Goal: Browse casually: Explore the website without a specific task or goal

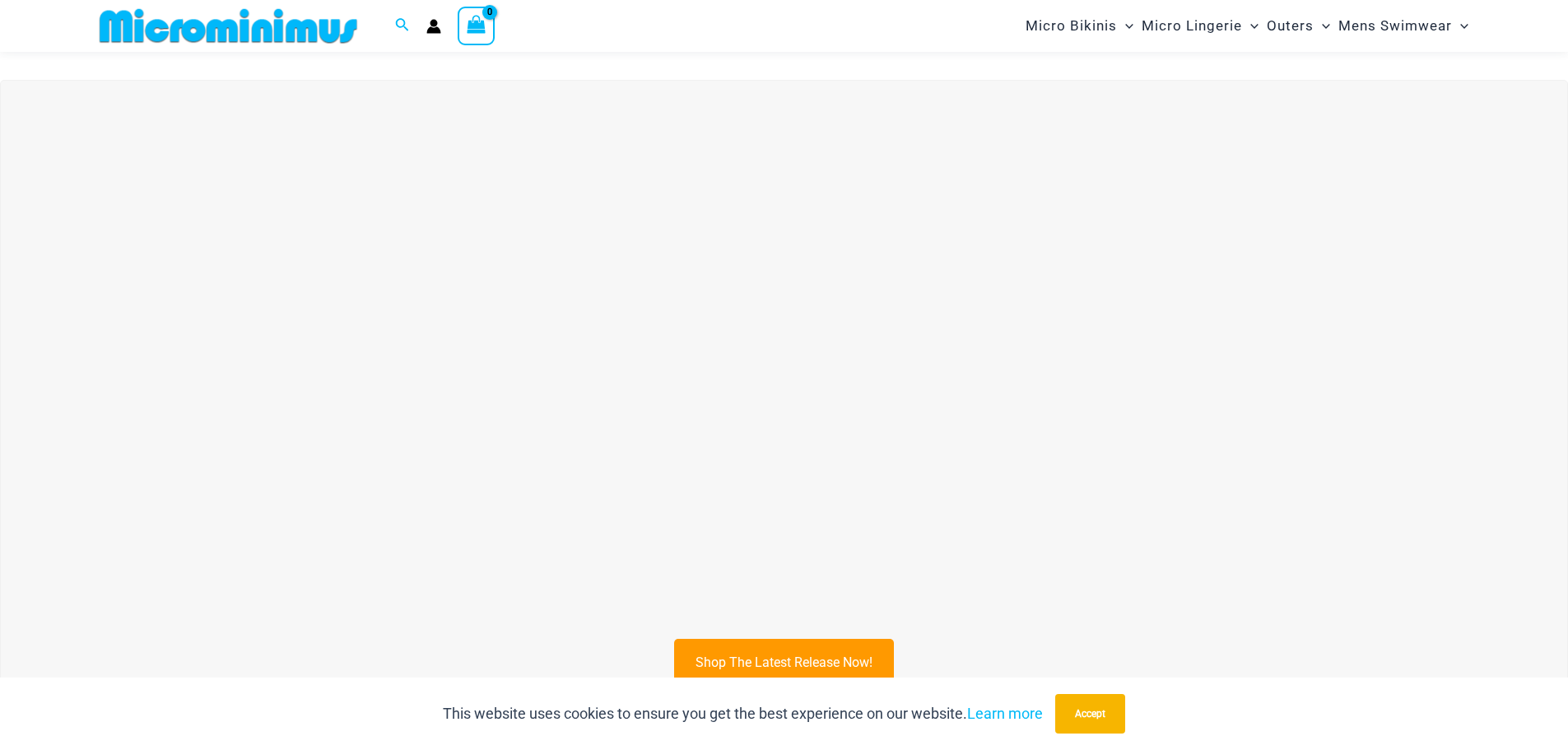
scroll to position [645, 0]
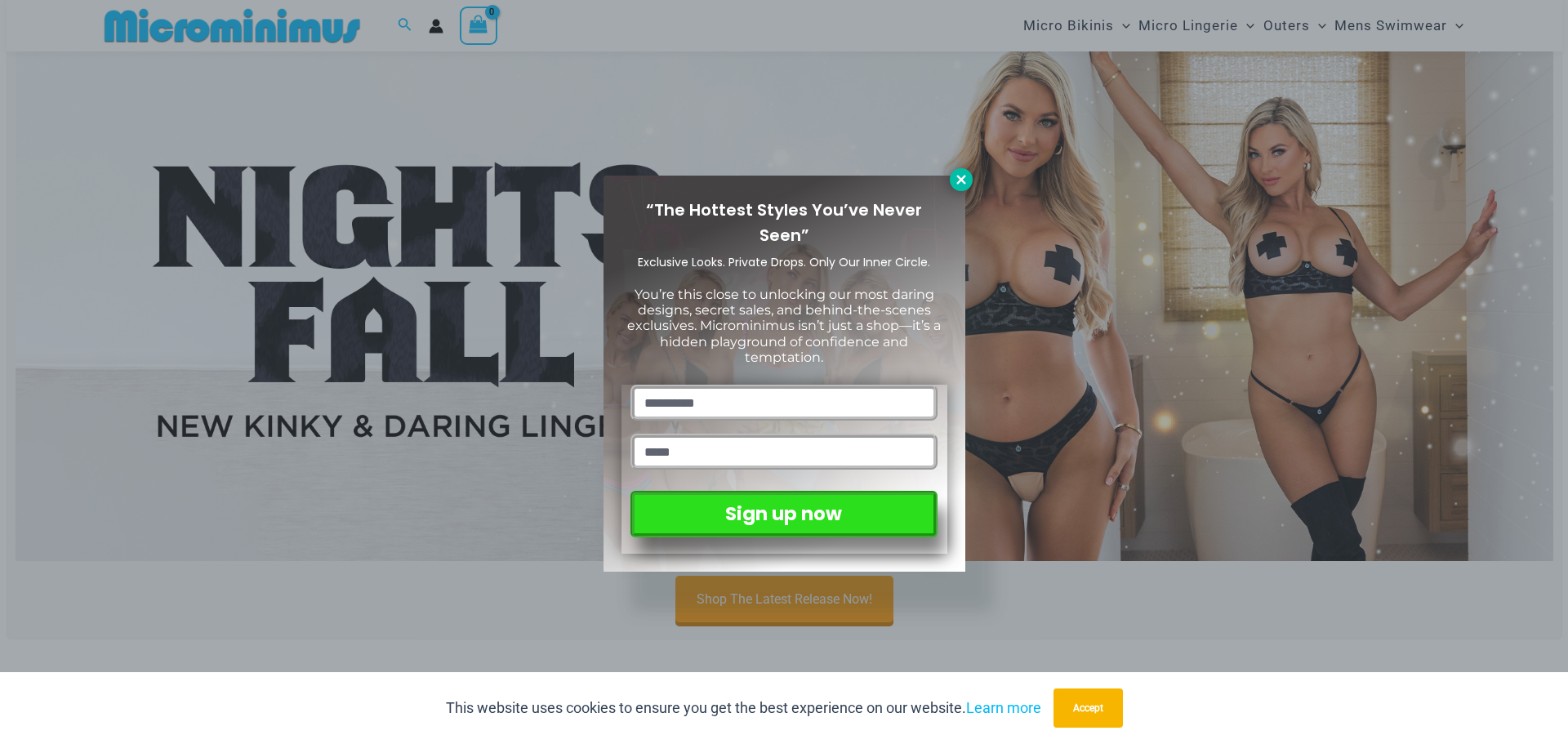
click at [959, 176] on icon at bounding box center [961, 179] width 9 height 9
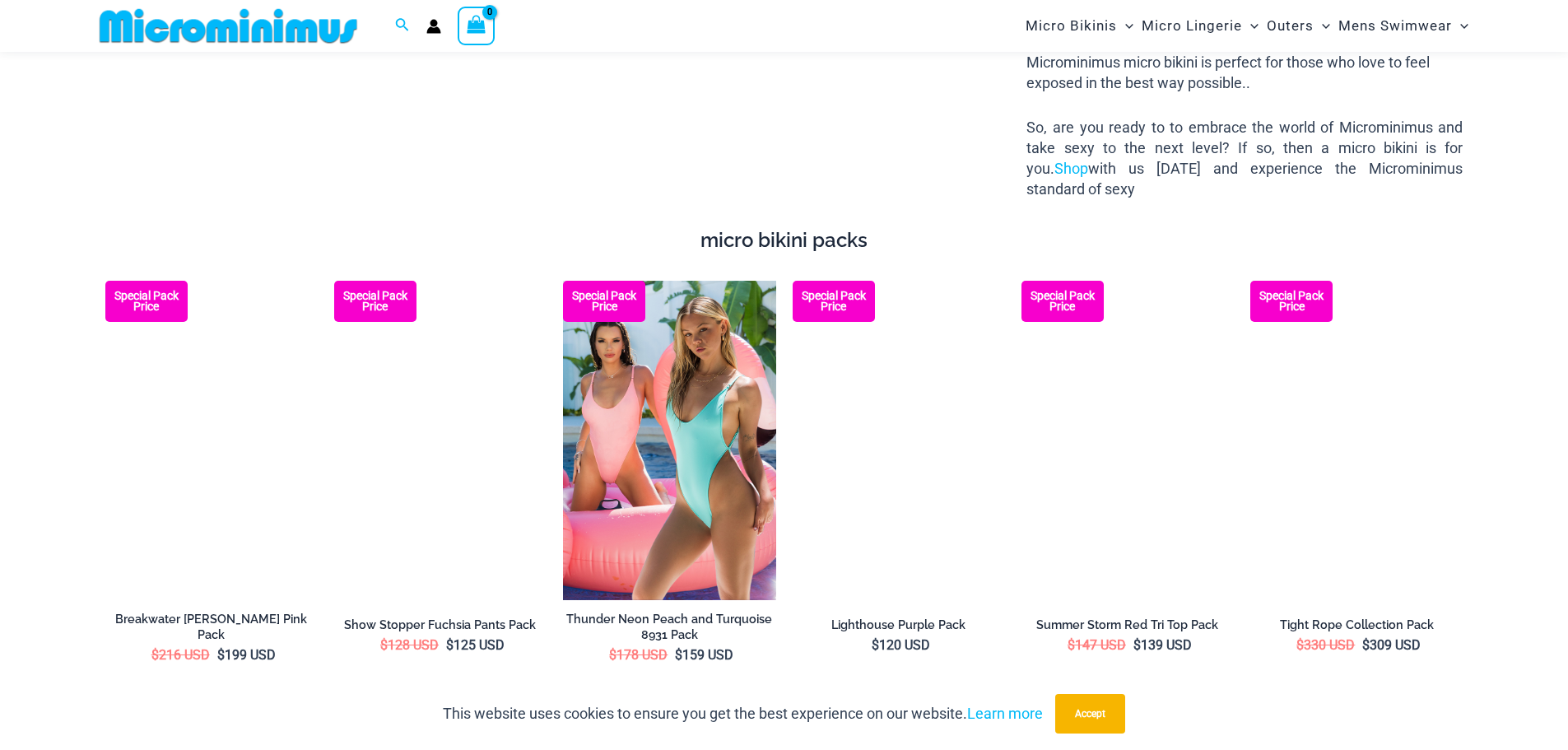
scroll to position [3059, 0]
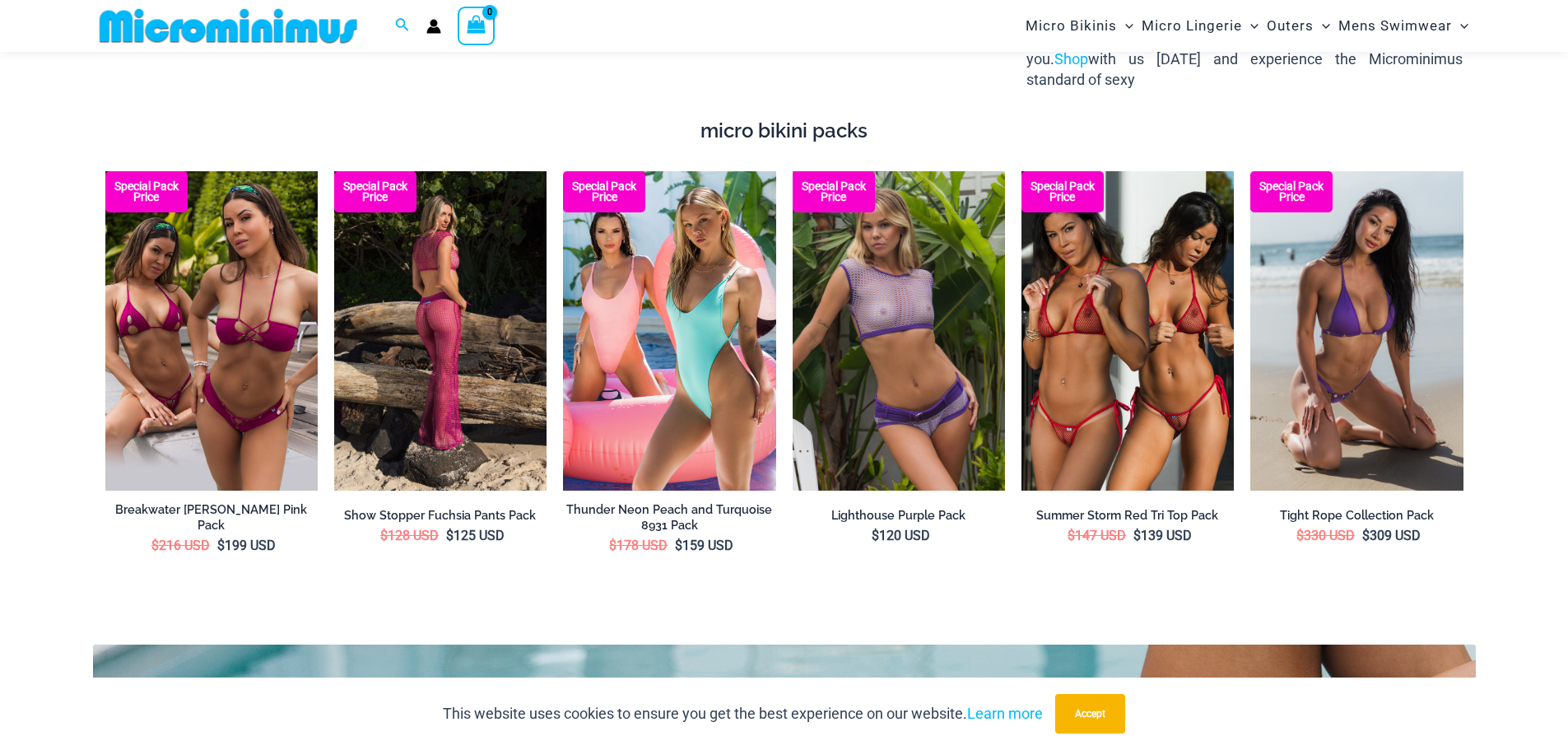
click at [461, 281] on img at bounding box center [440, 330] width 212 height 318
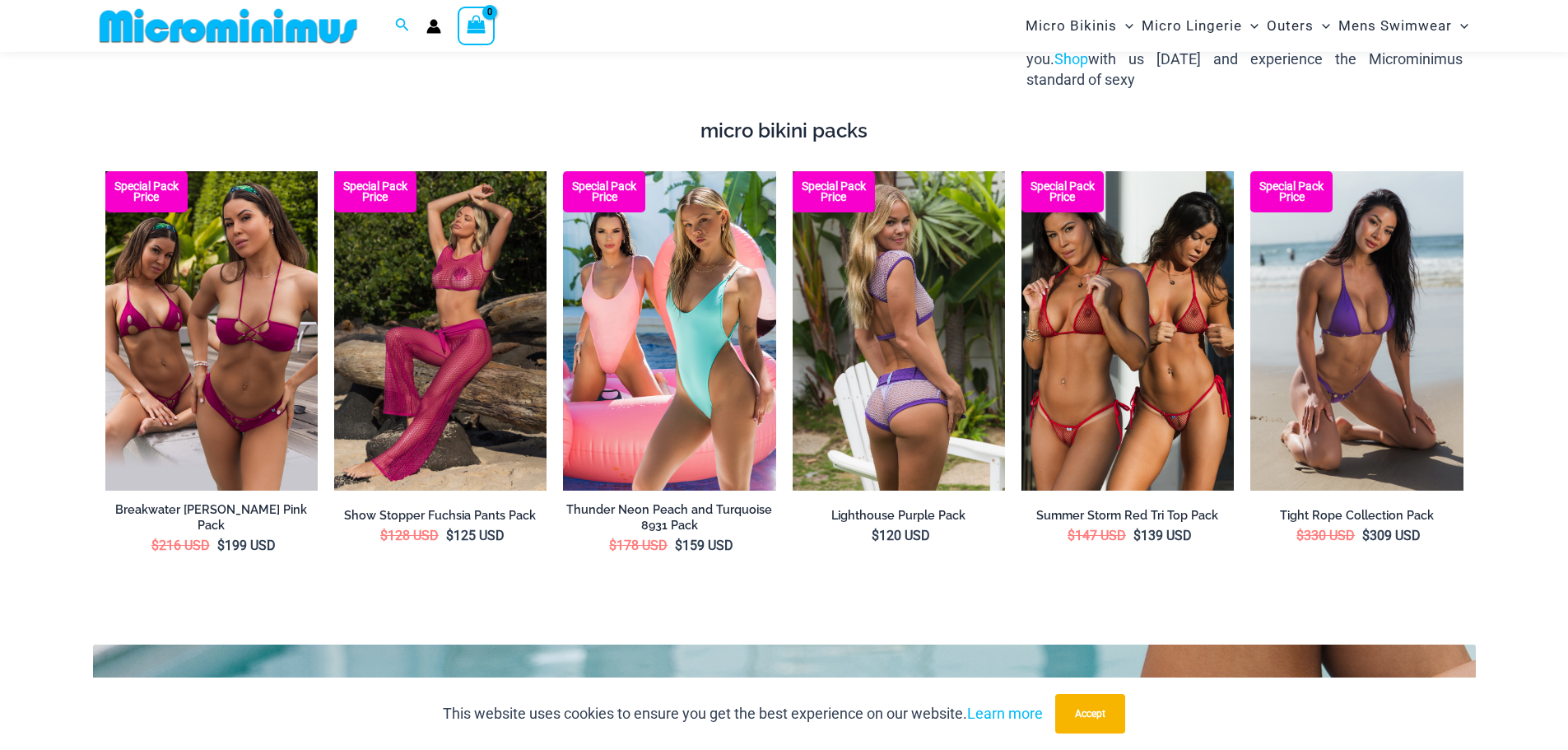
click at [866, 341] on img at bounding box center [898, 330] width 212 height 318
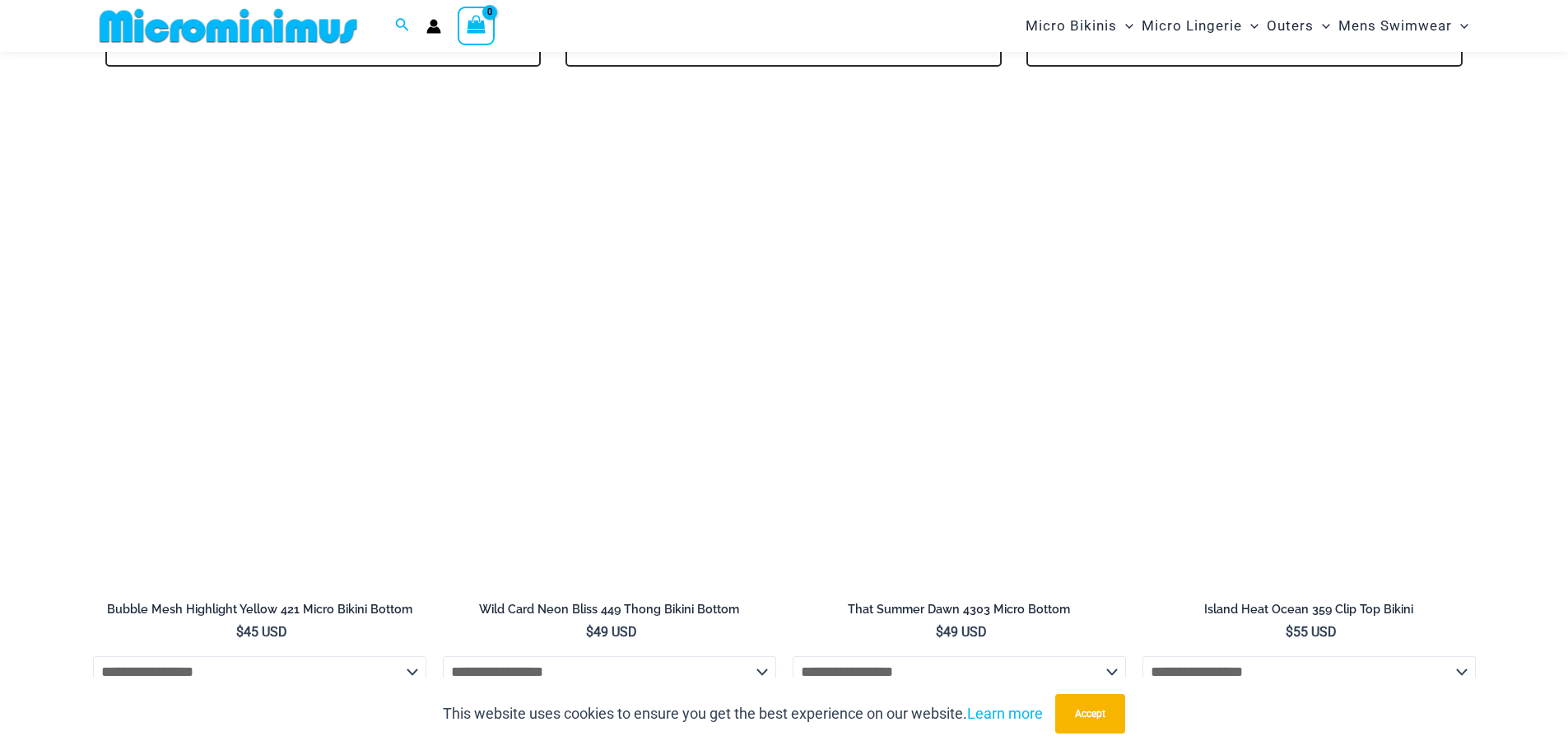
scroll to position [4265, 0]
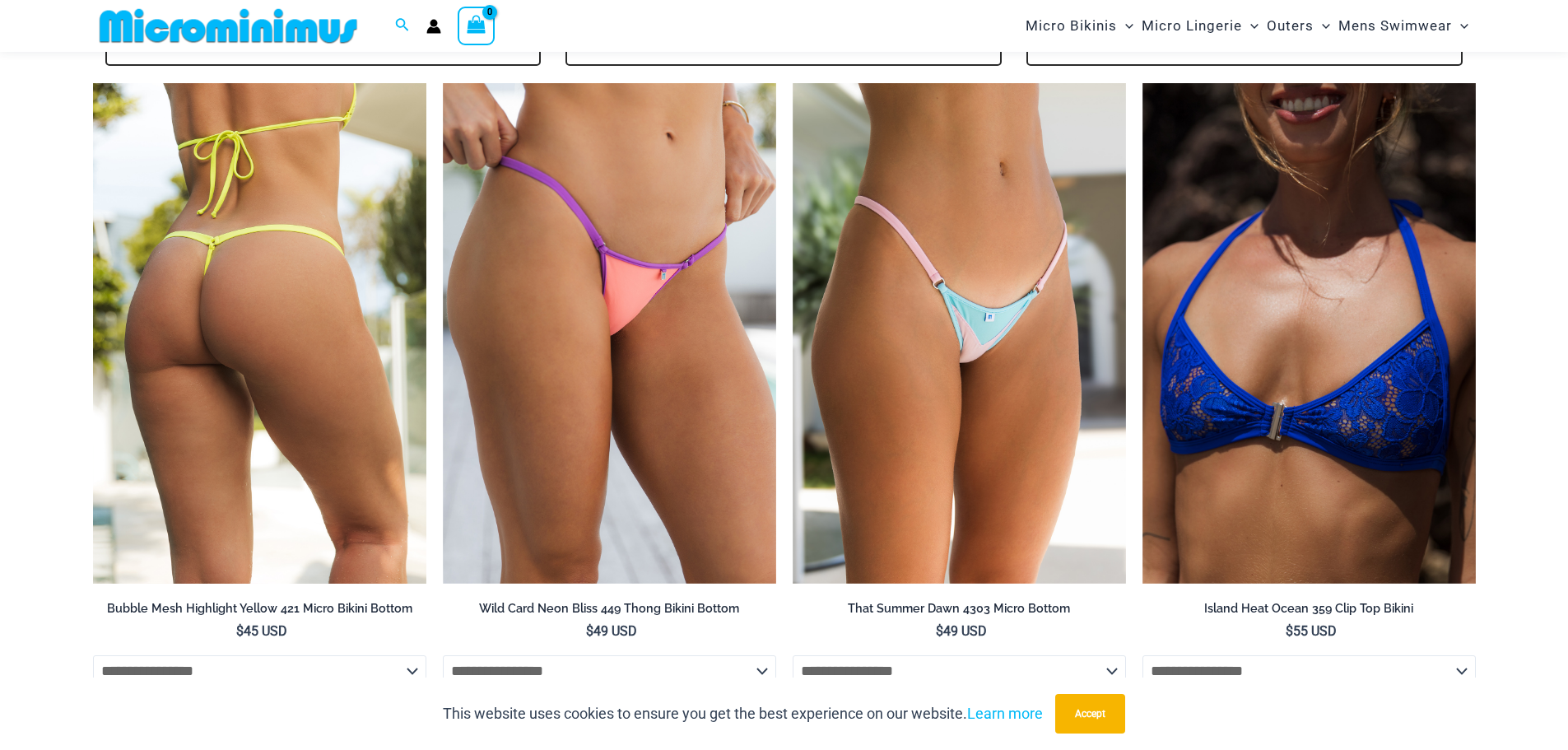
click at [344, 362] on img at bounding box center [259, 334] width 333 height 501
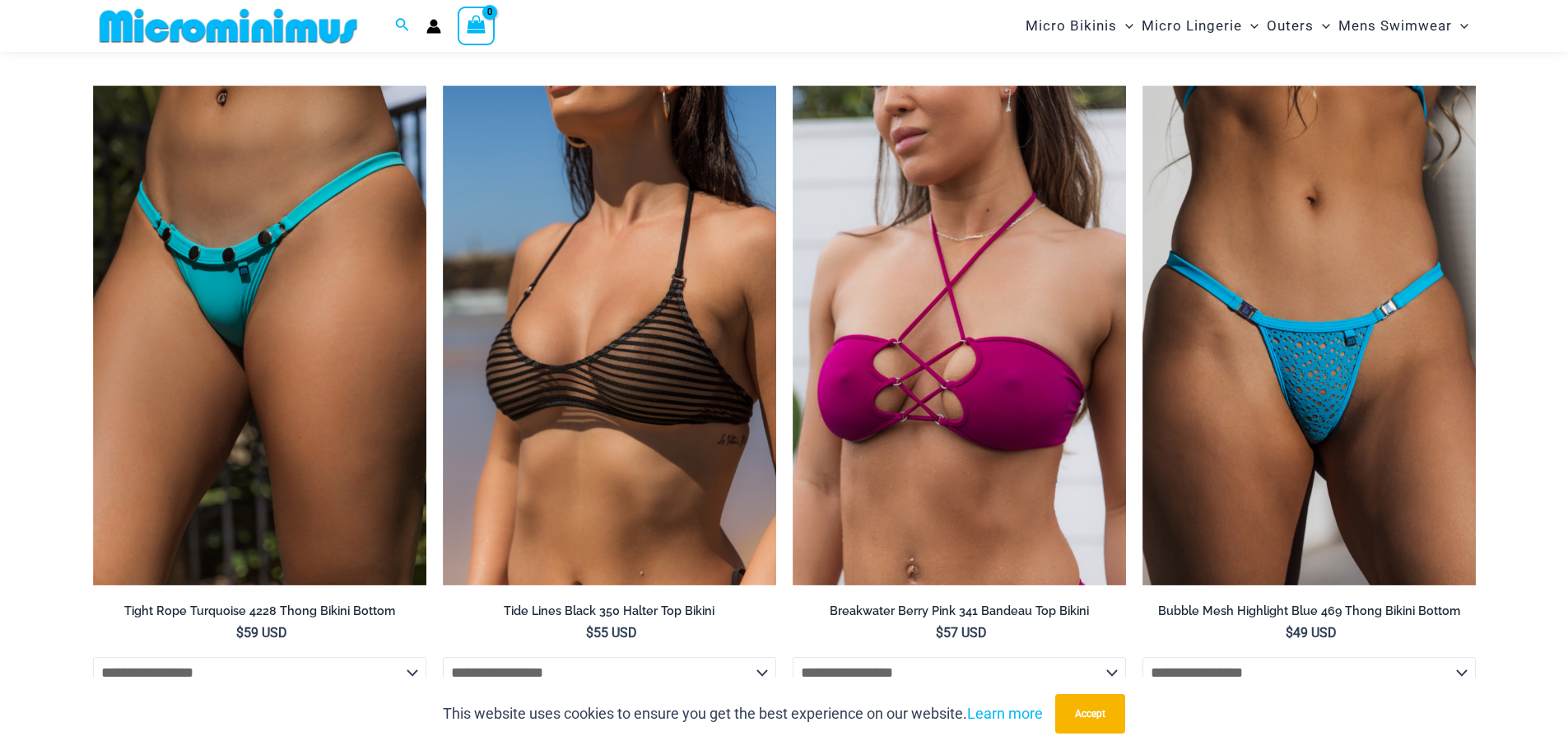
scroll to position [4924, 0]
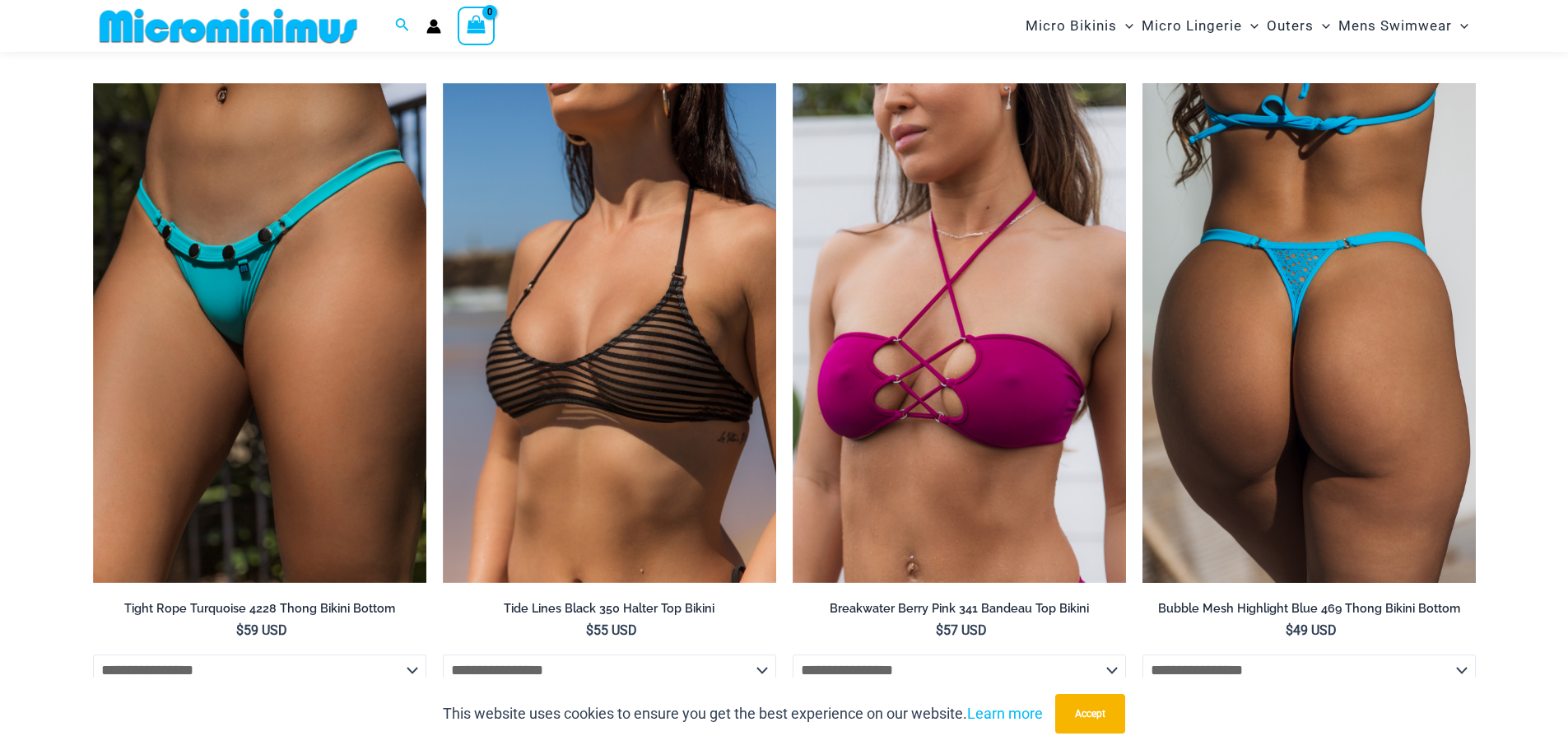
click at [1314, 263] on img at bounding box center [1309, 334] width 333 height 501
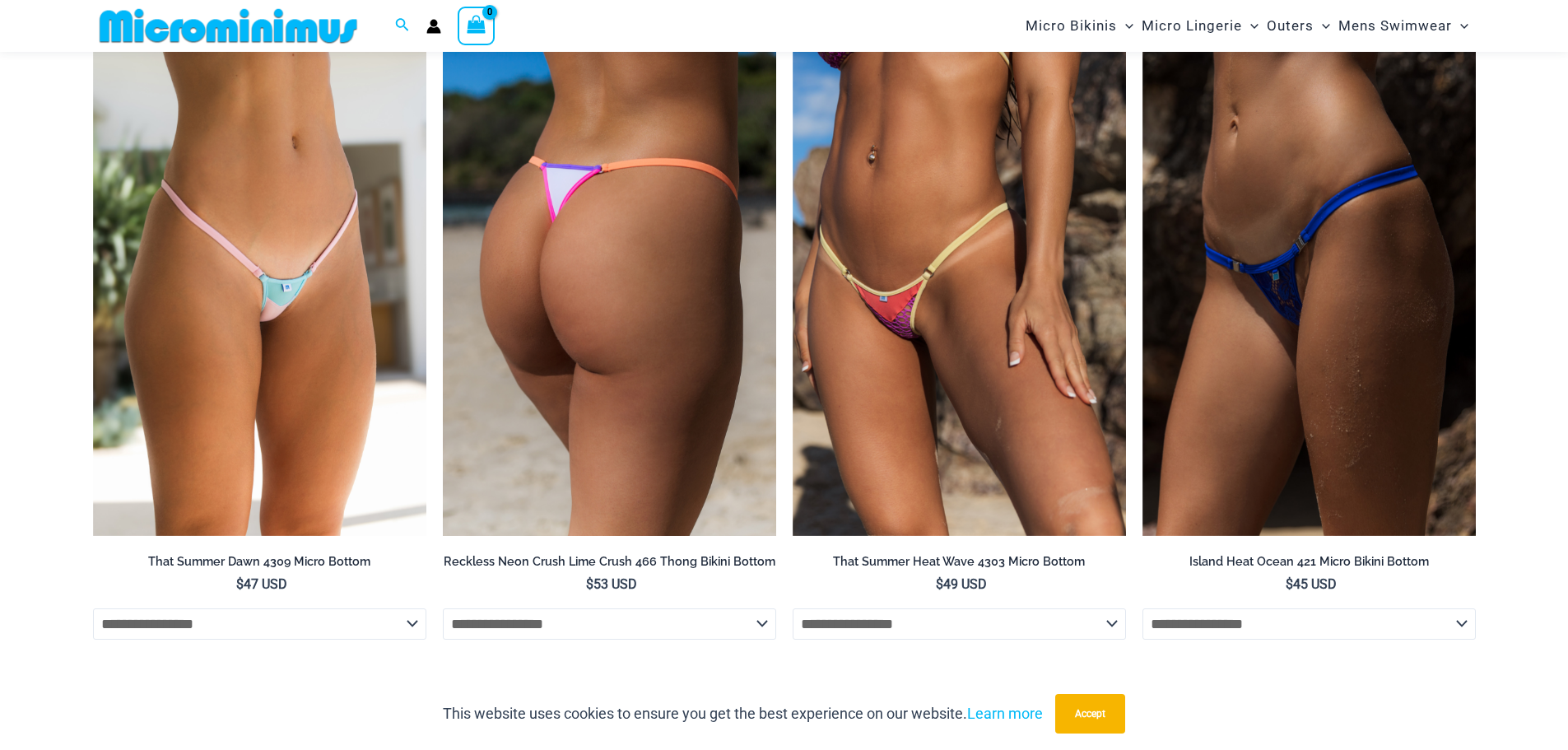
scroll to position [5582, 0]
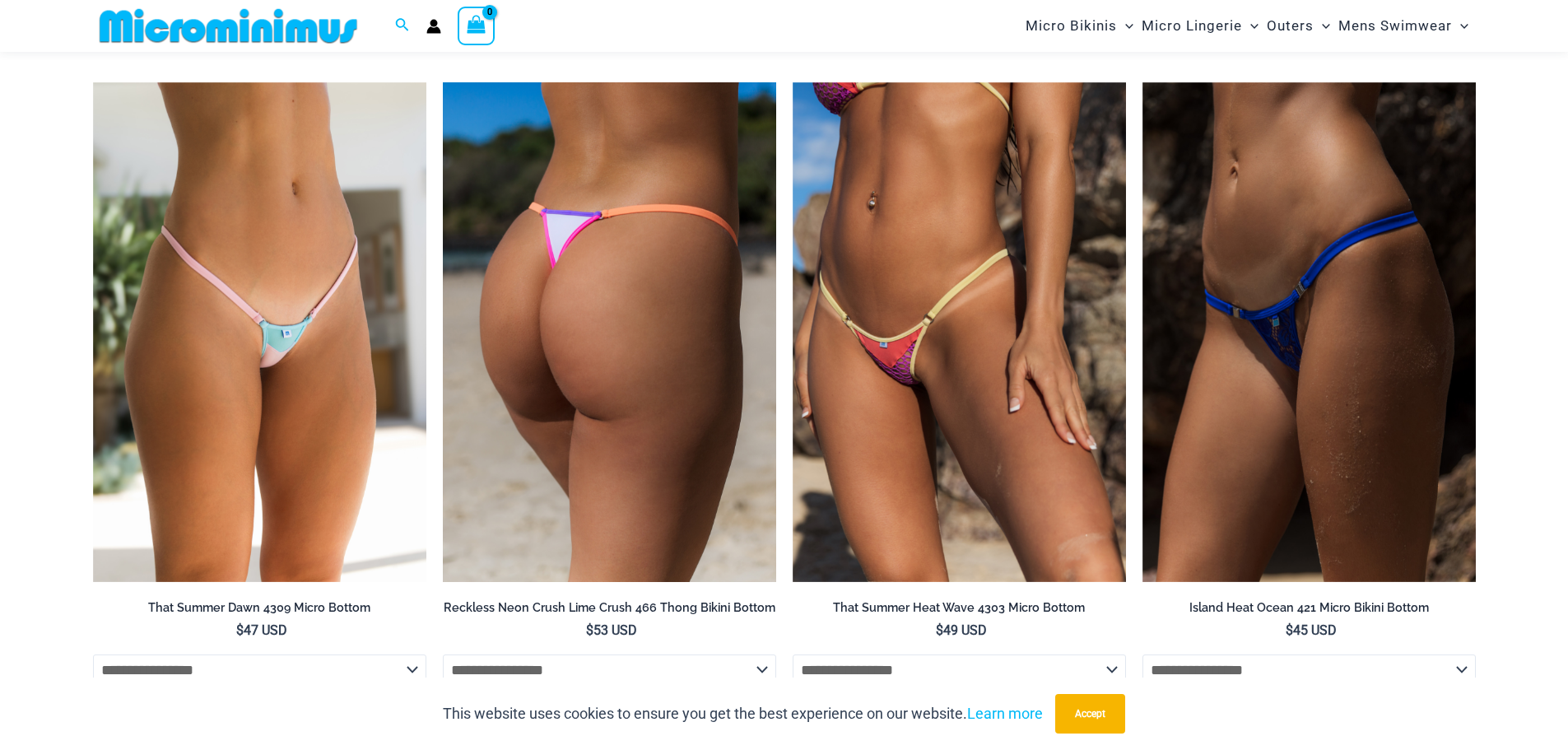
click at [545, 321] on img at bounding box center [609, 333] width 333 height 501
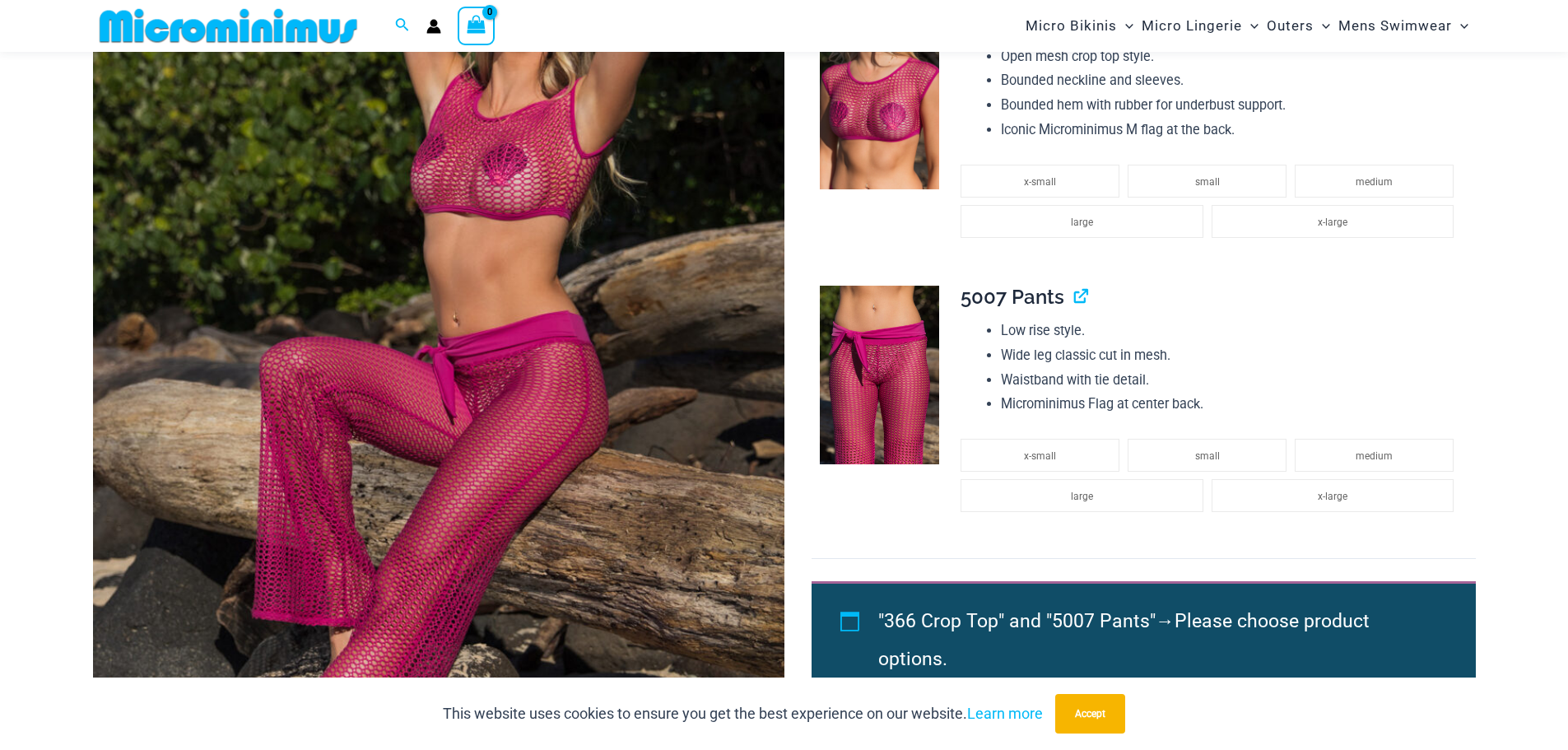
scroll to position [315, 0]
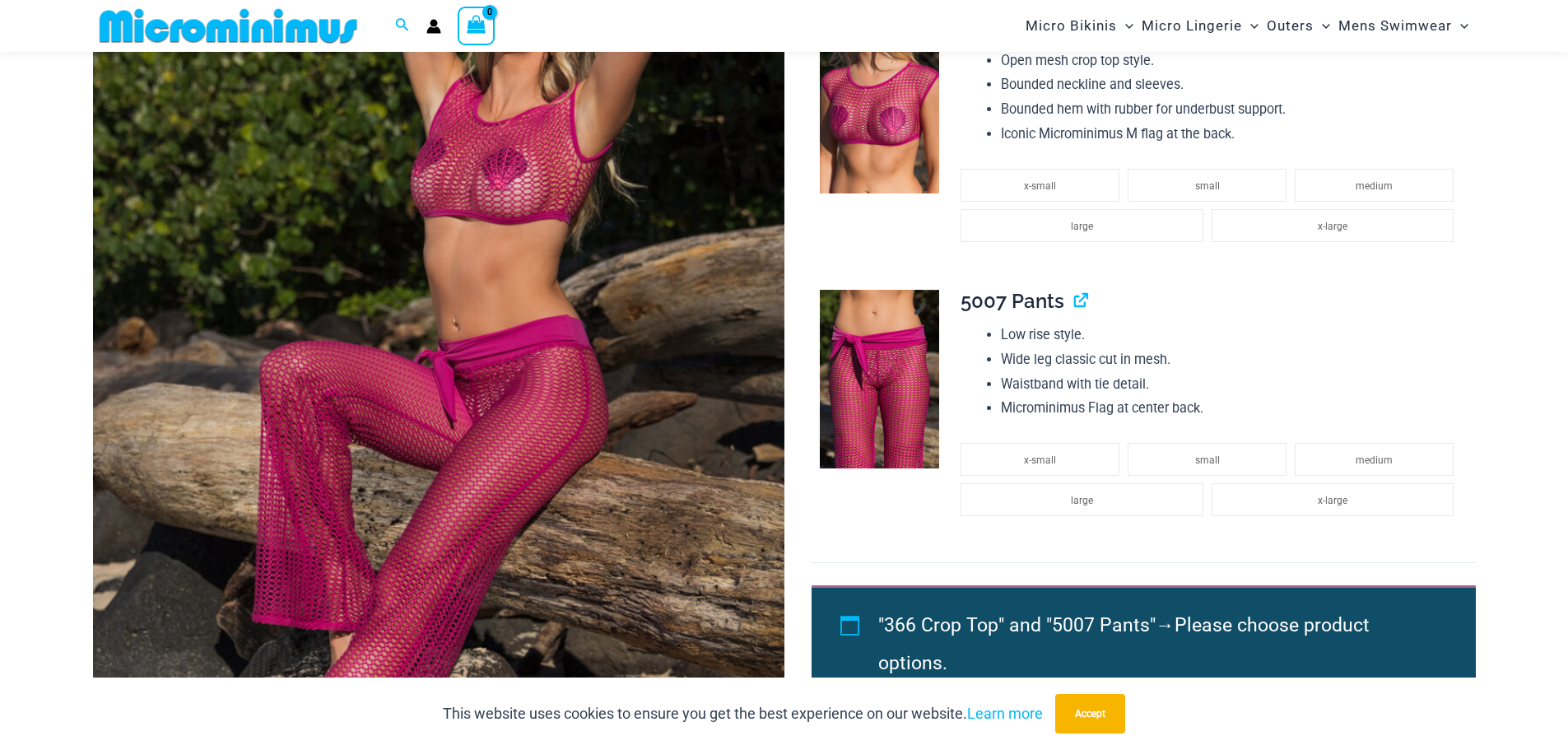
click at [878, 375] on img at bounding box center [879, 379] width 119 height 179
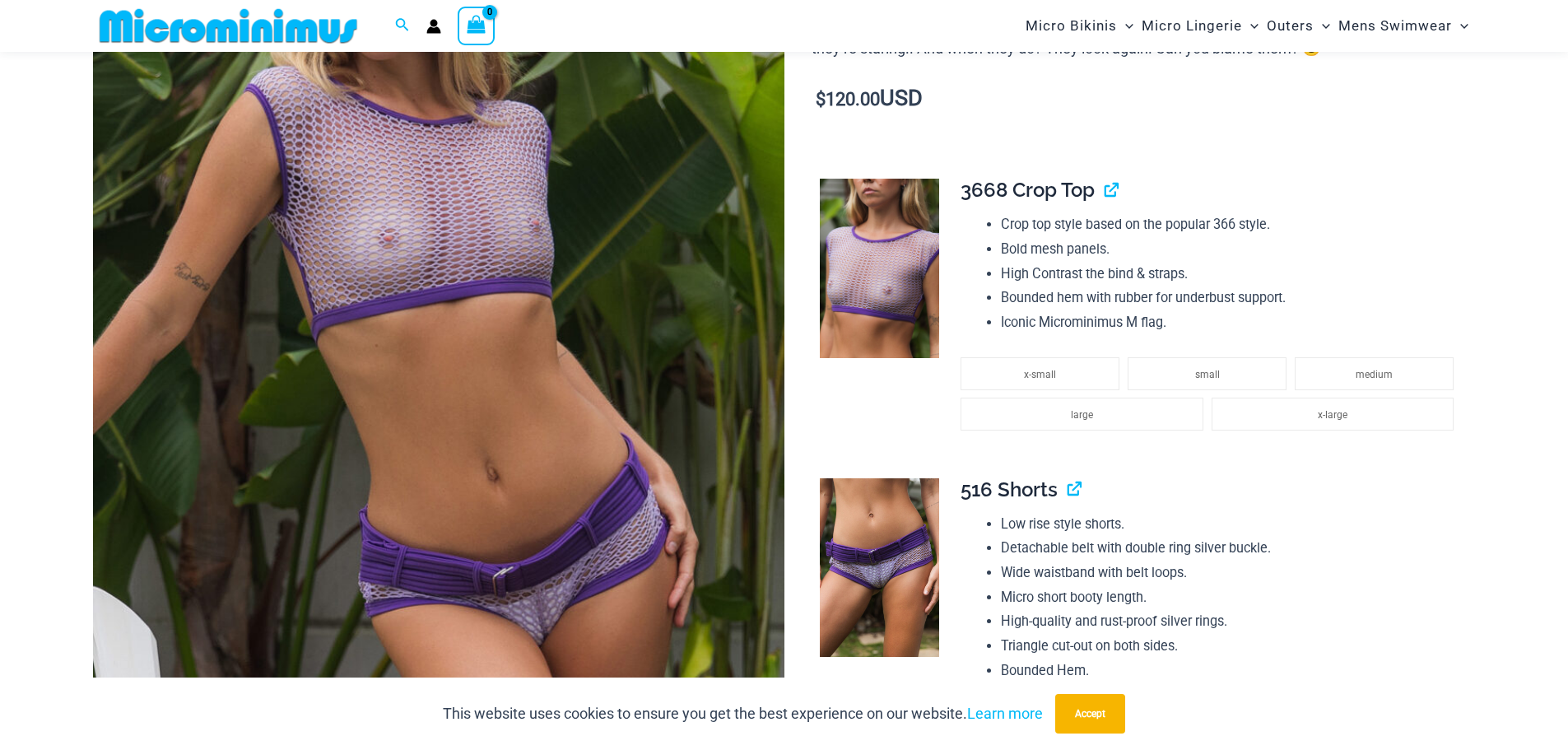
scroll to position [426, 0]
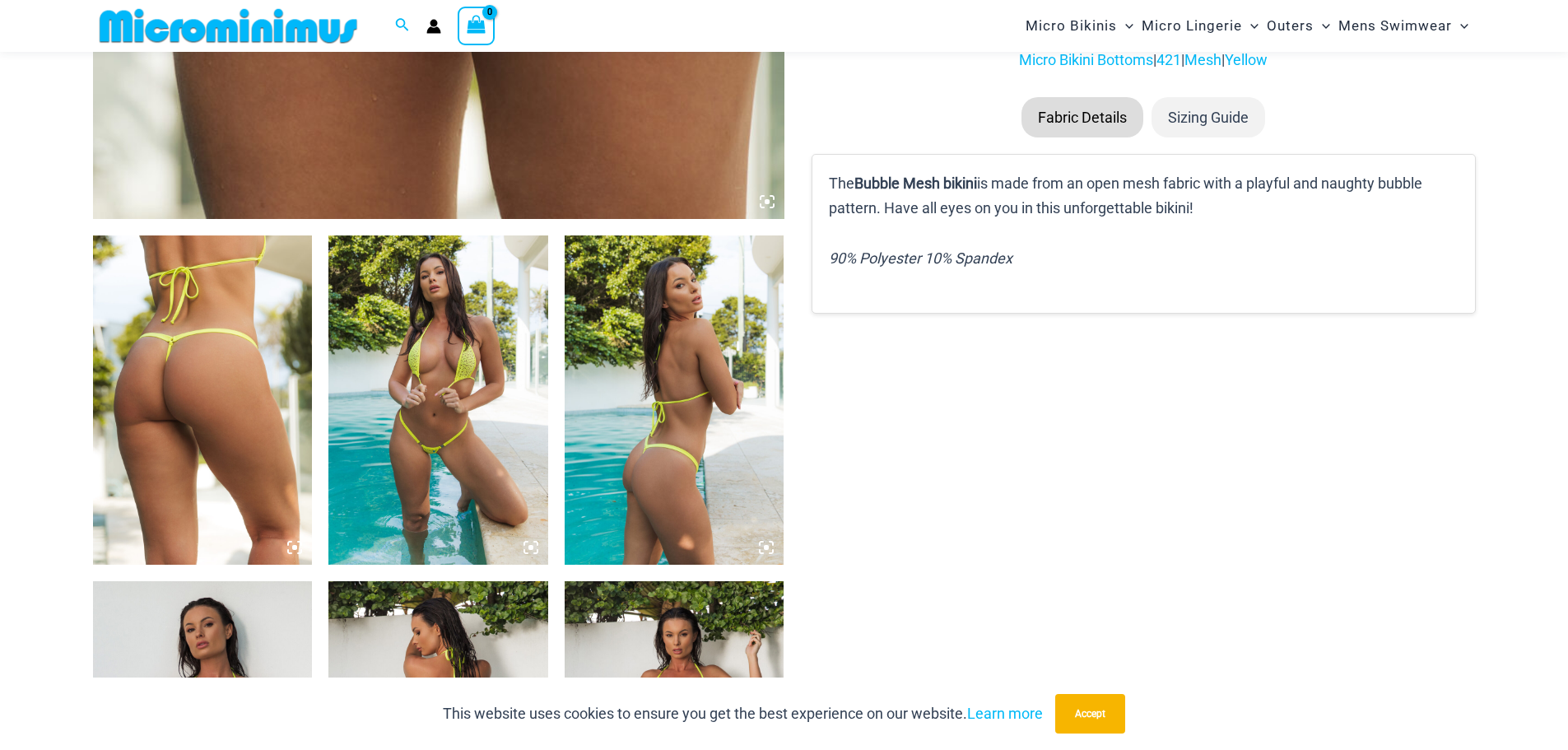
scroll to position [972, 0]
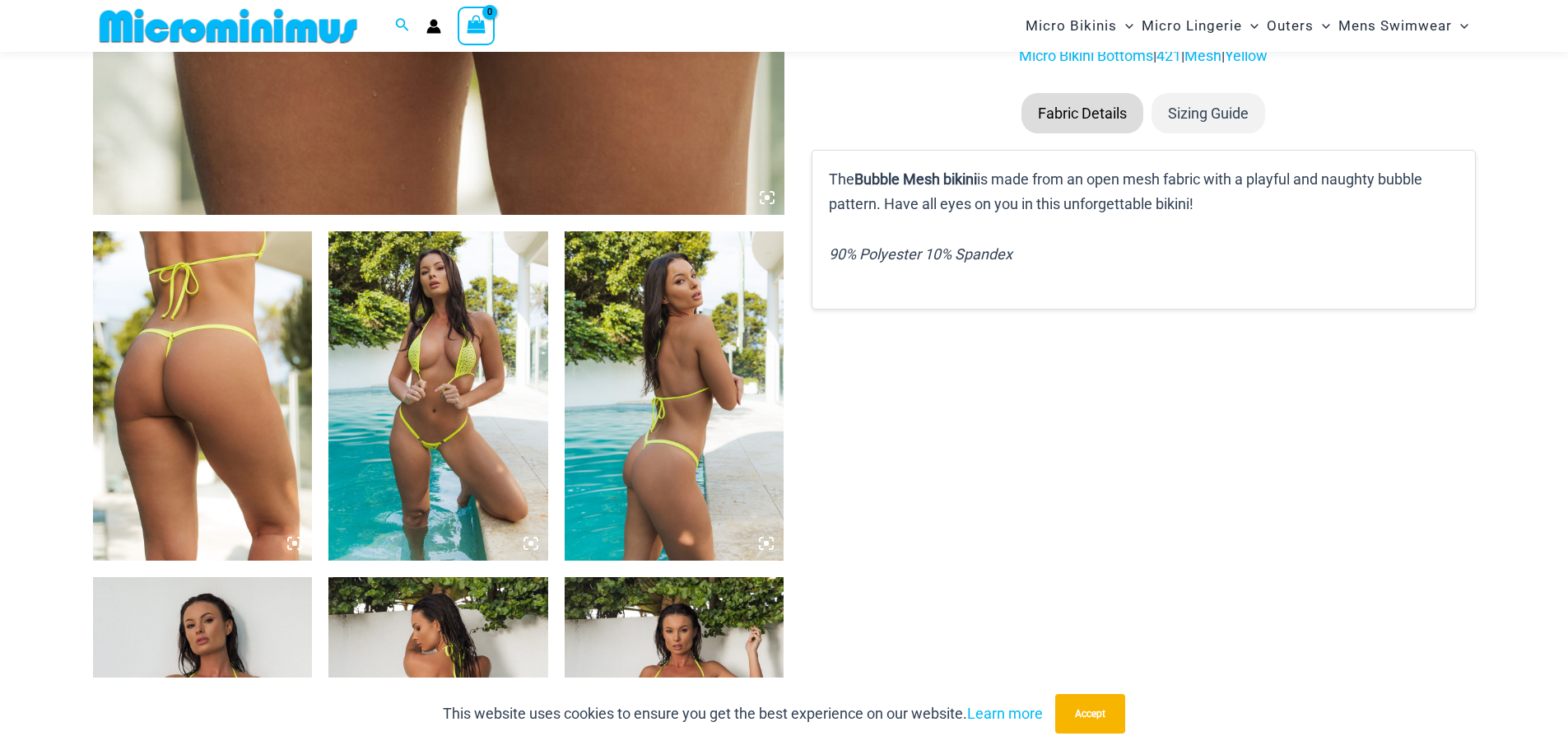
click at [432, 412] on img at bounding box center [438, 395] width 220 height 329
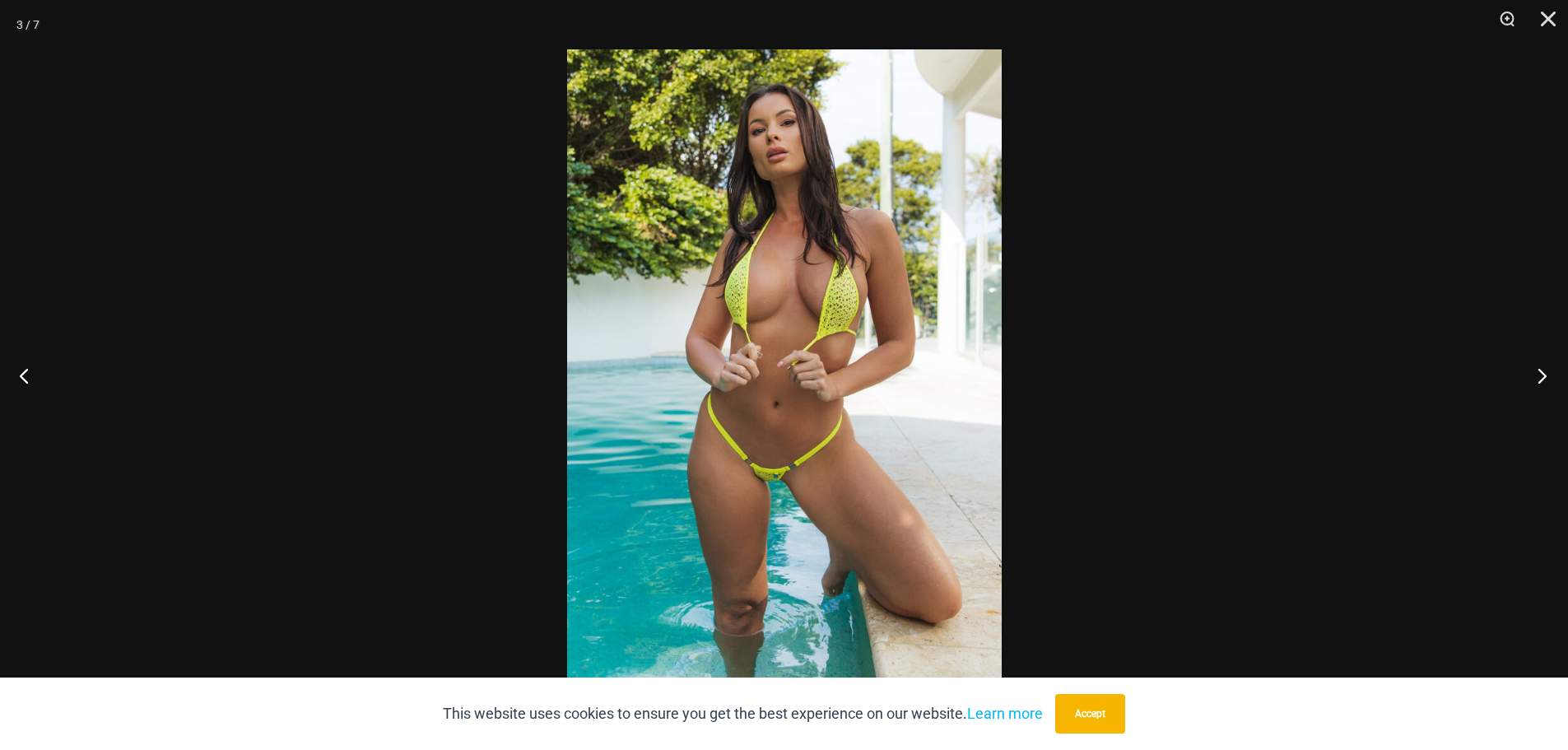
click at [1532, 380] on button "Next" at bounding box center [1537, 375] width 61 height 82
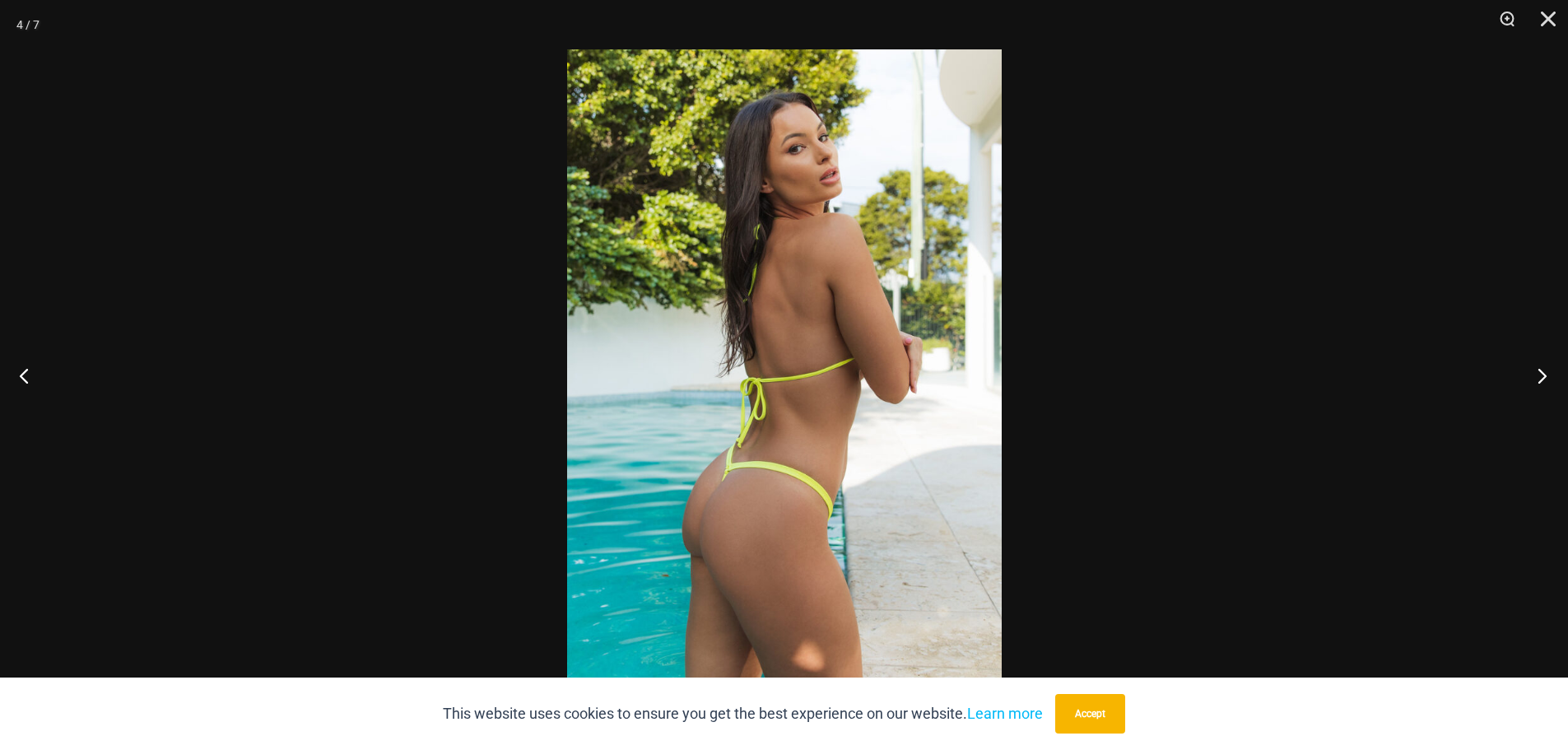
click at [1532, 380] on button "Next" at bounding box center [1537, 375] width 61 height 82
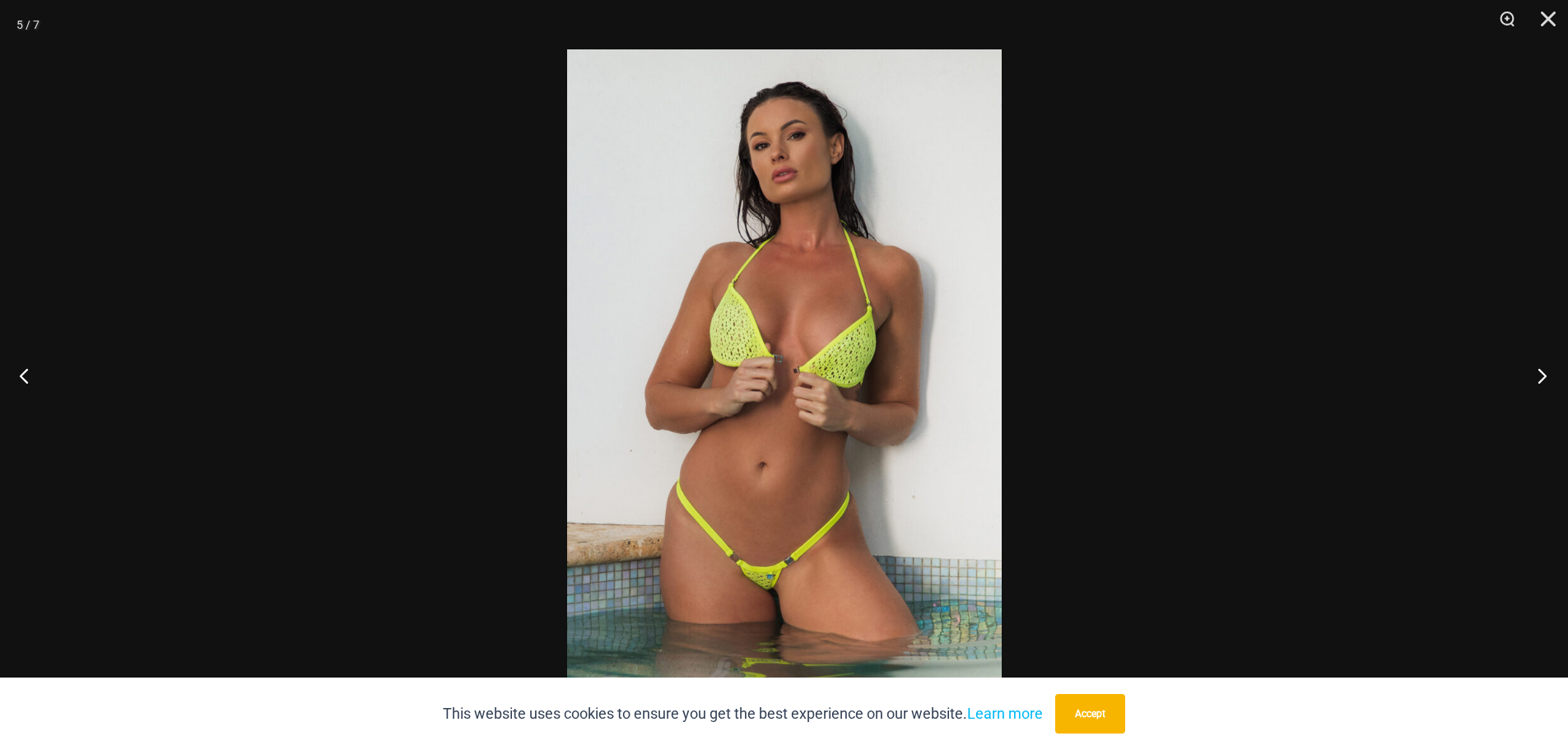
click at [1532, 380] on button "Next" at bounding box center [1537, 375] width 61 height 82
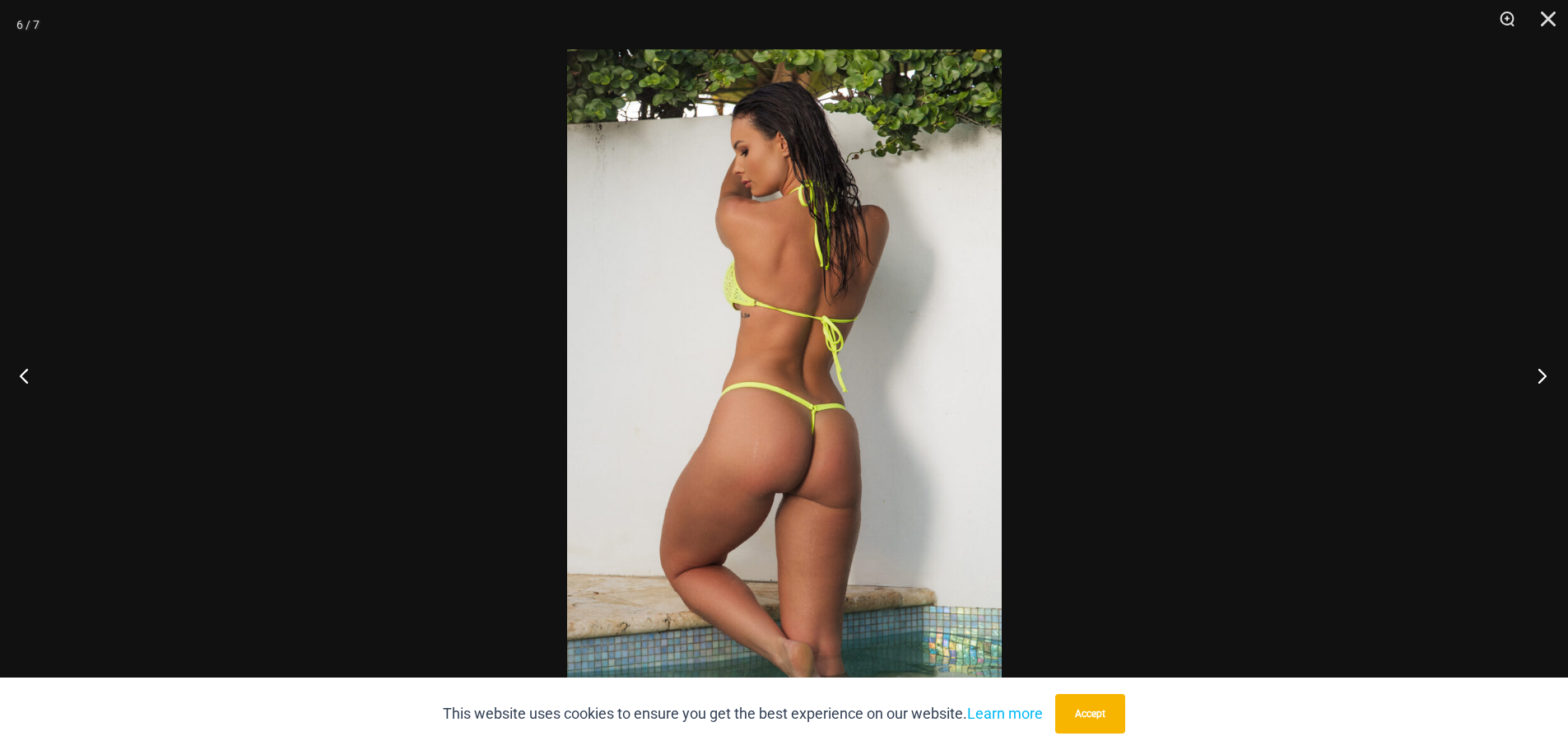
click at [1532, 380] on button "Next" at bounding box center [1537, 375] width 61 height 82
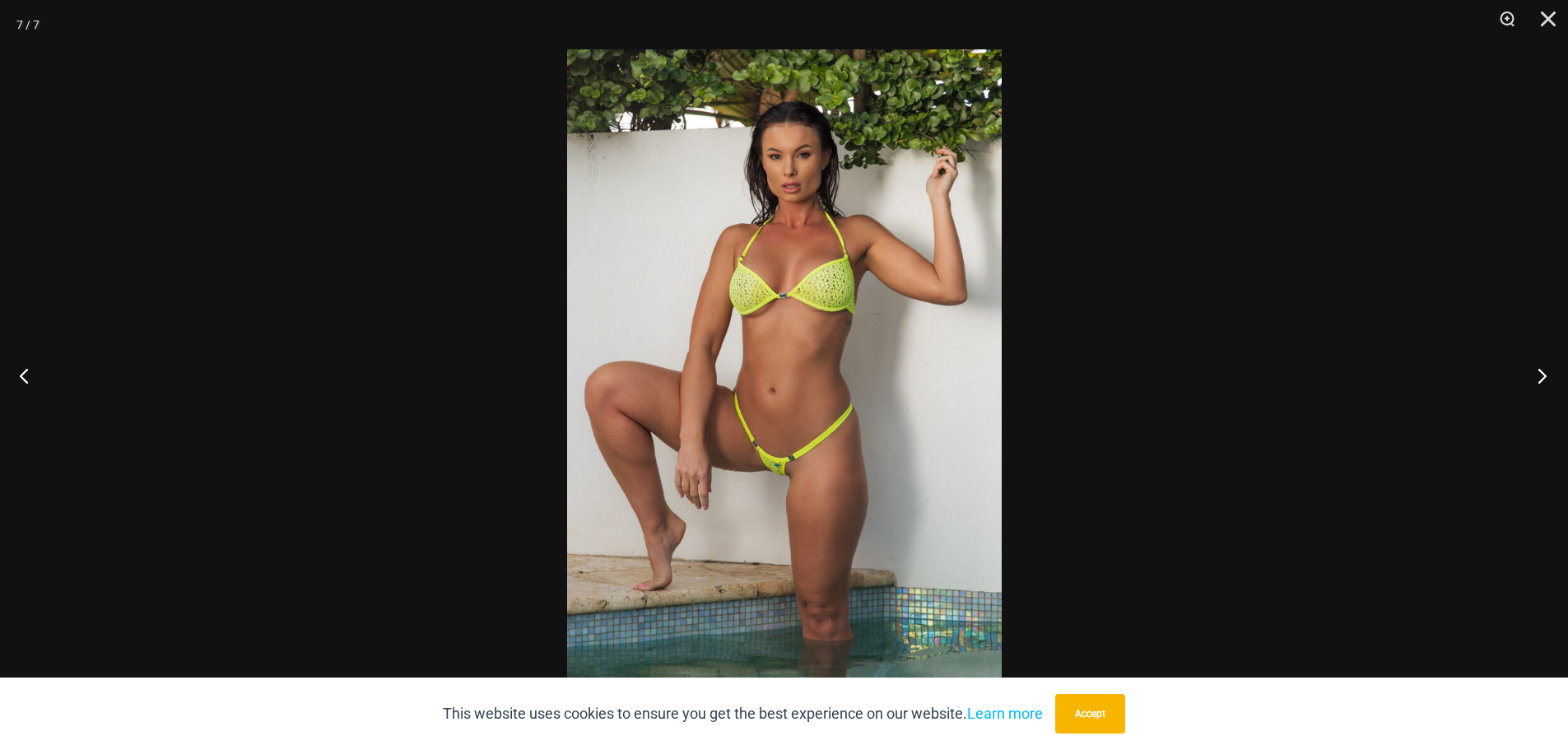
click at [1532, 380] on button "Next" at bounding box center [1537, 375] width 61 height 82
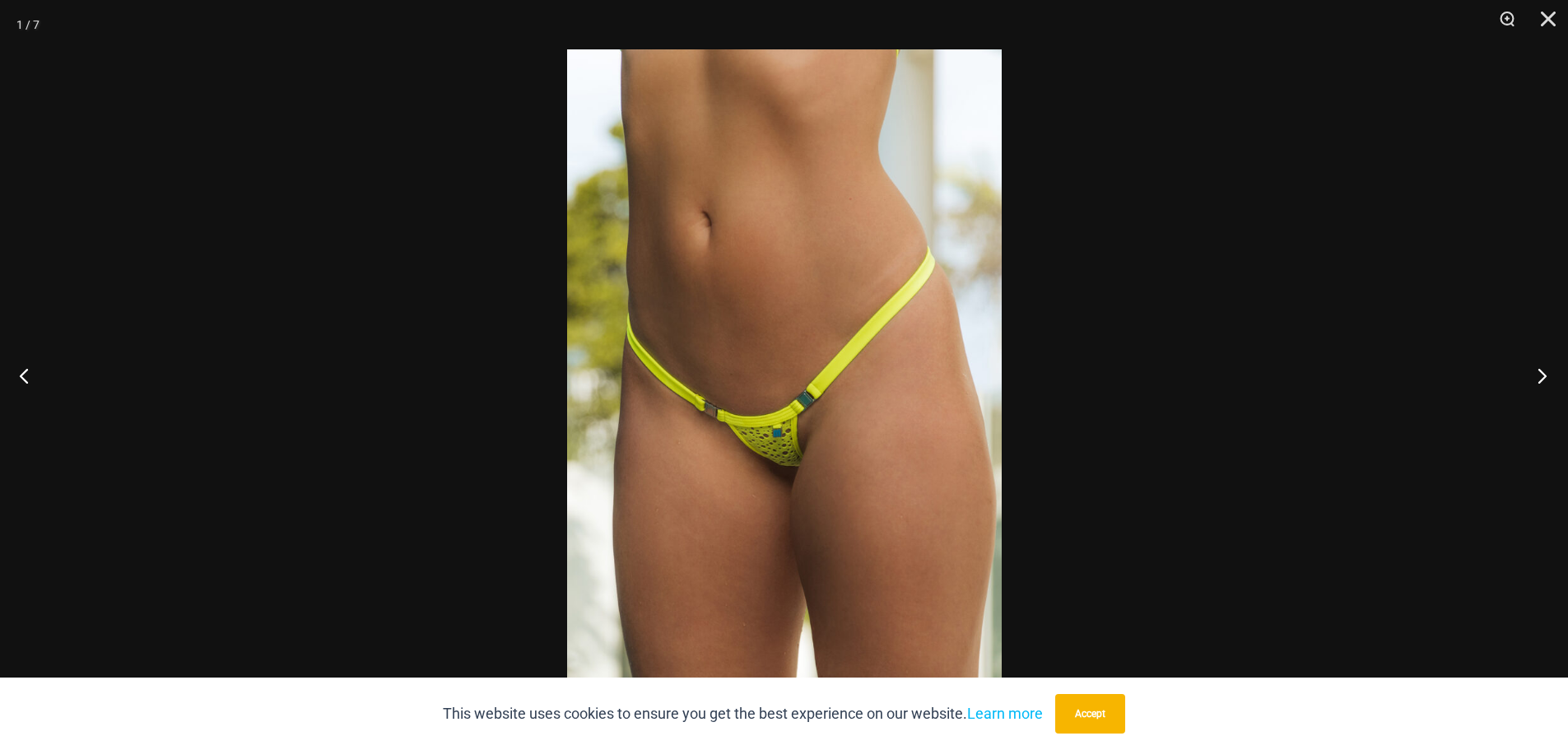
click at [1532, 380] on button "Next" at bounding box center [1537, 375] width 61 height 82
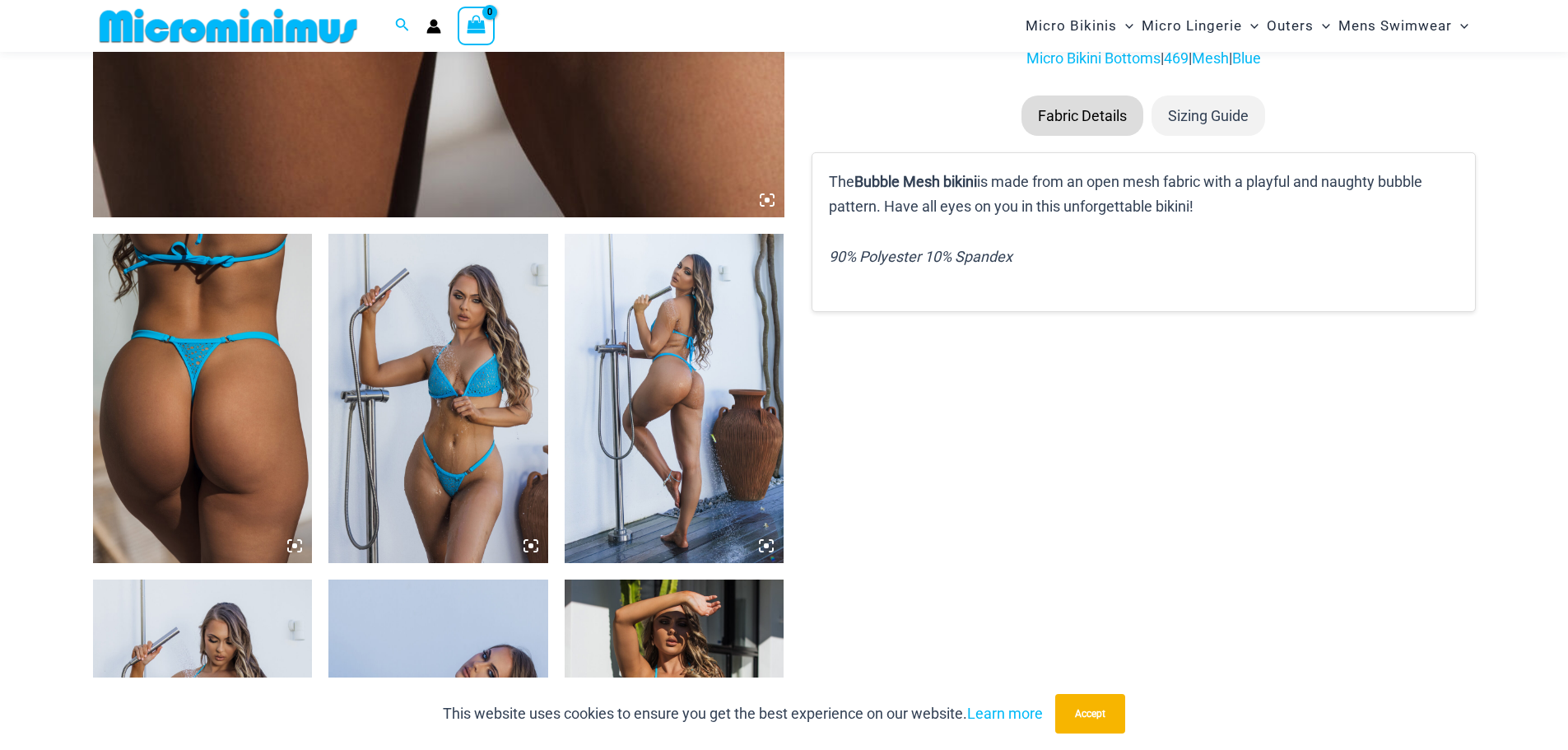
scroll to position [972, 0]
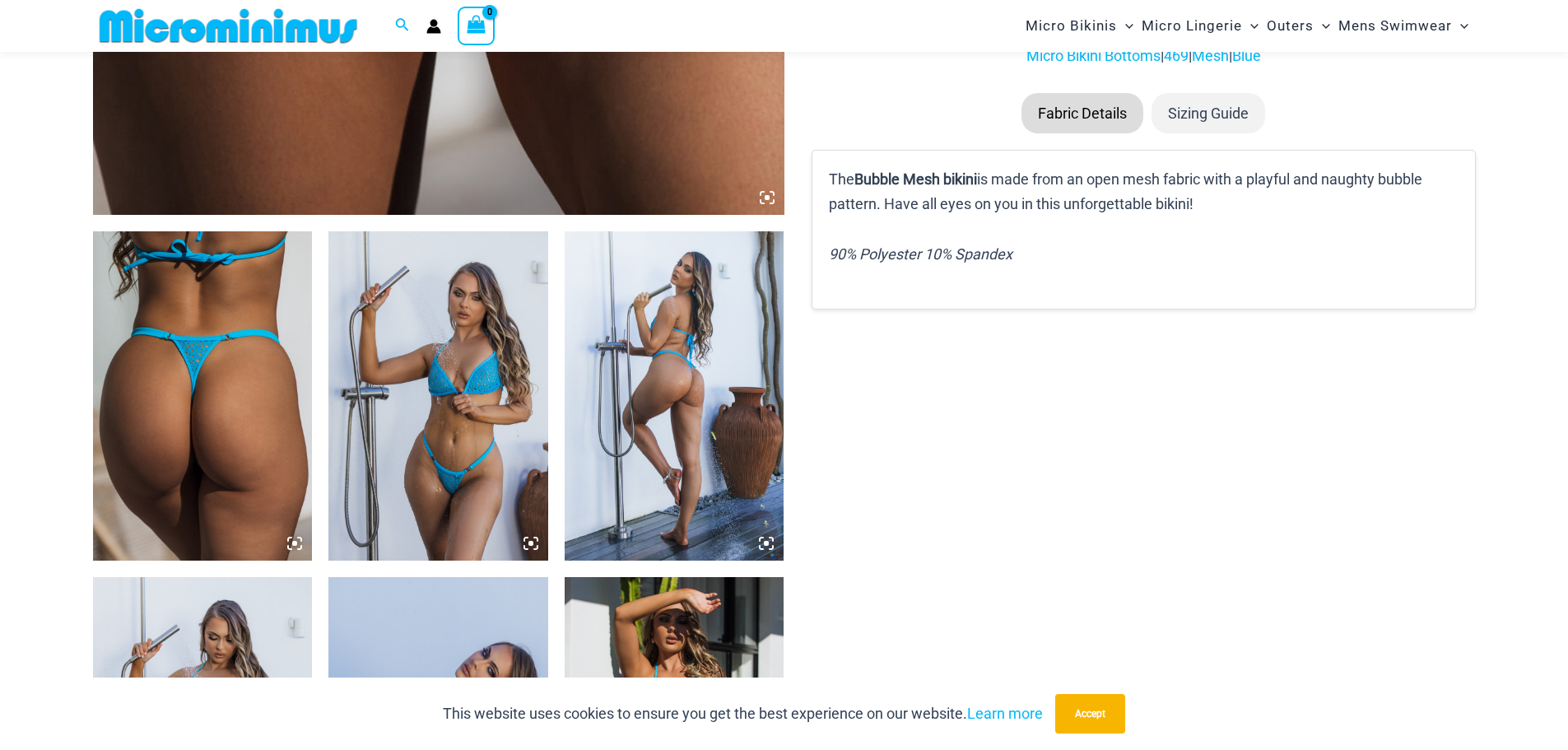
click at [455, 425] on img at bounding box center [438, 395] width 220 height 329
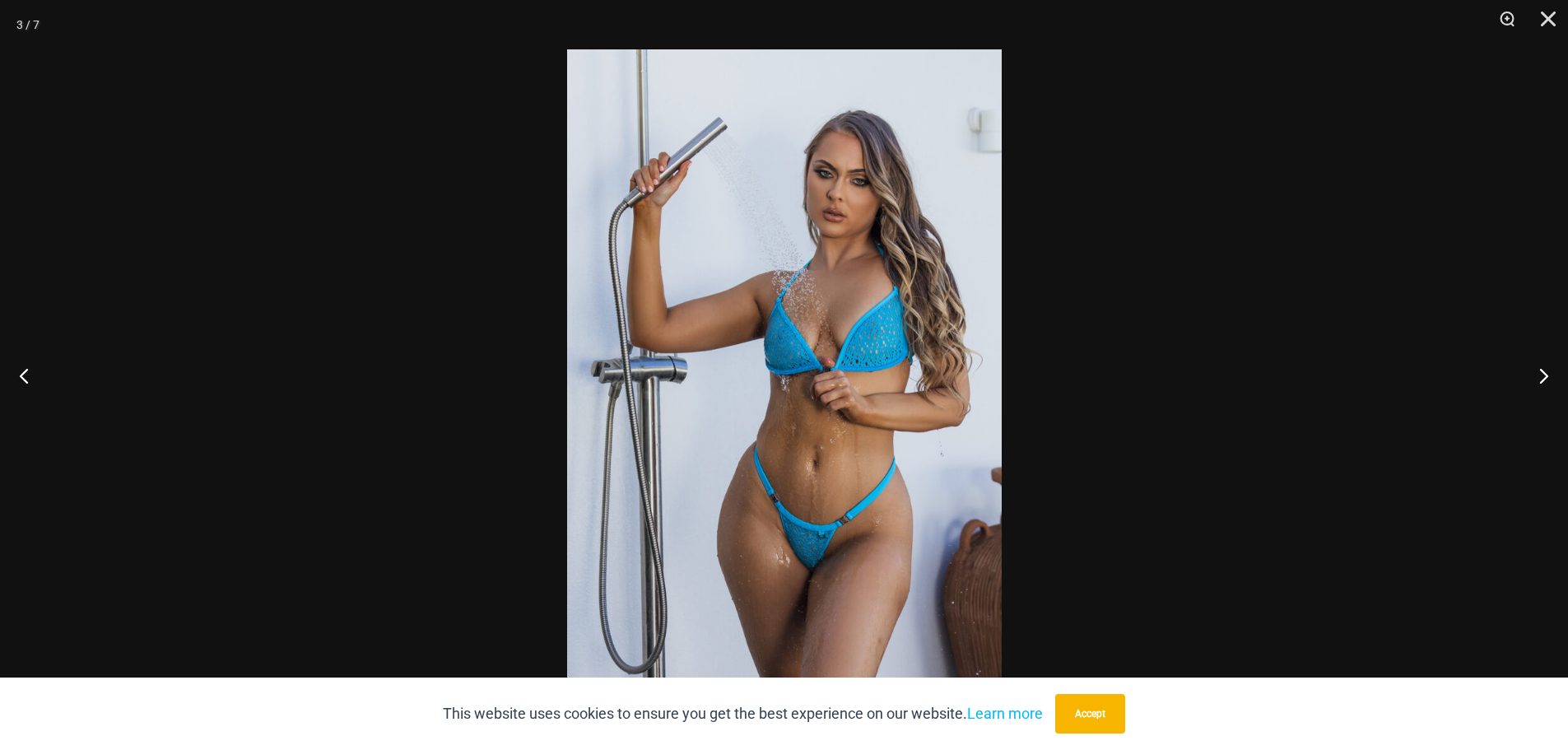
click at [858, 414] on img at bounding box center [784, 374] width 435 height 651
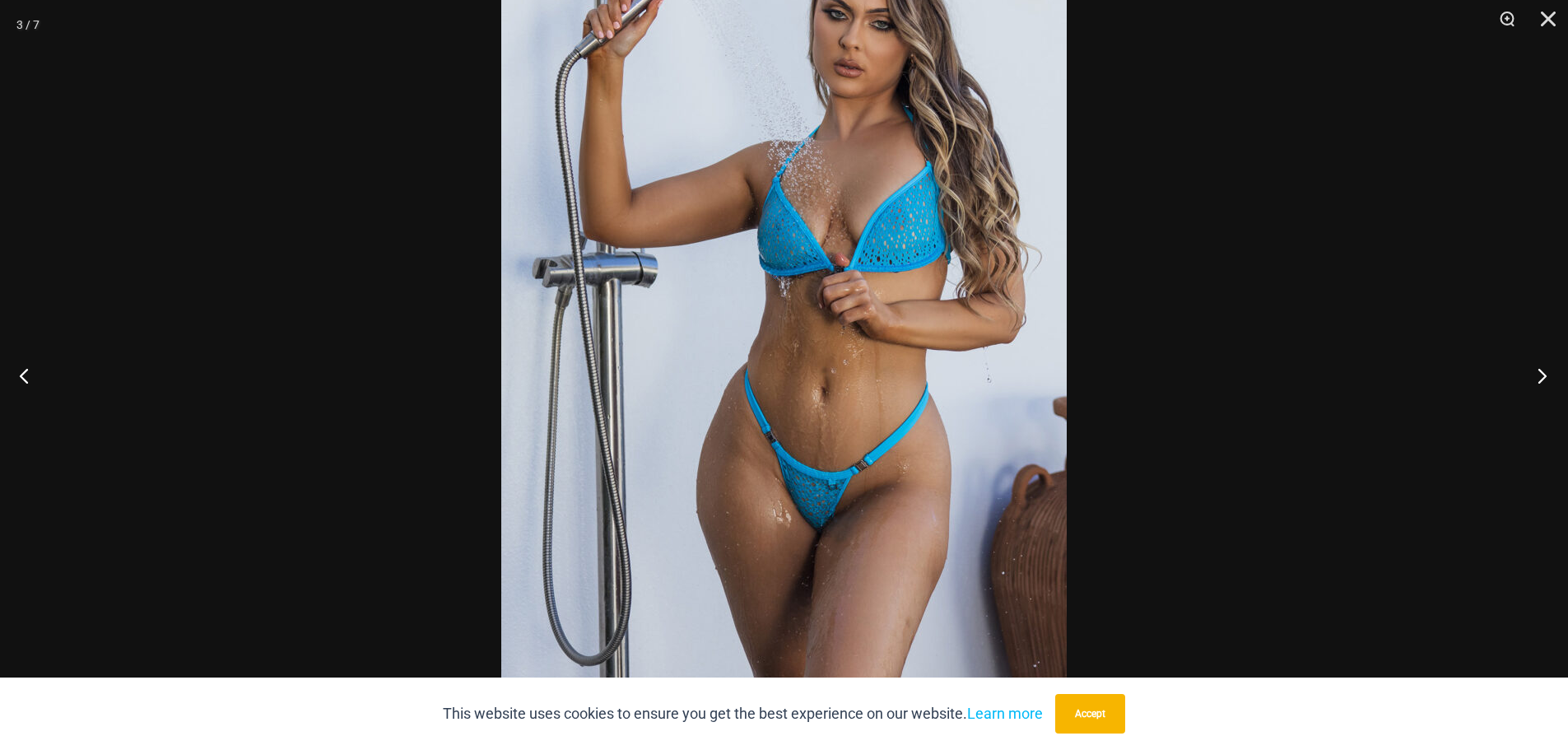
click at [1533, 373] on button "Next" at bounding box center [1537, 375] width 61 height 82
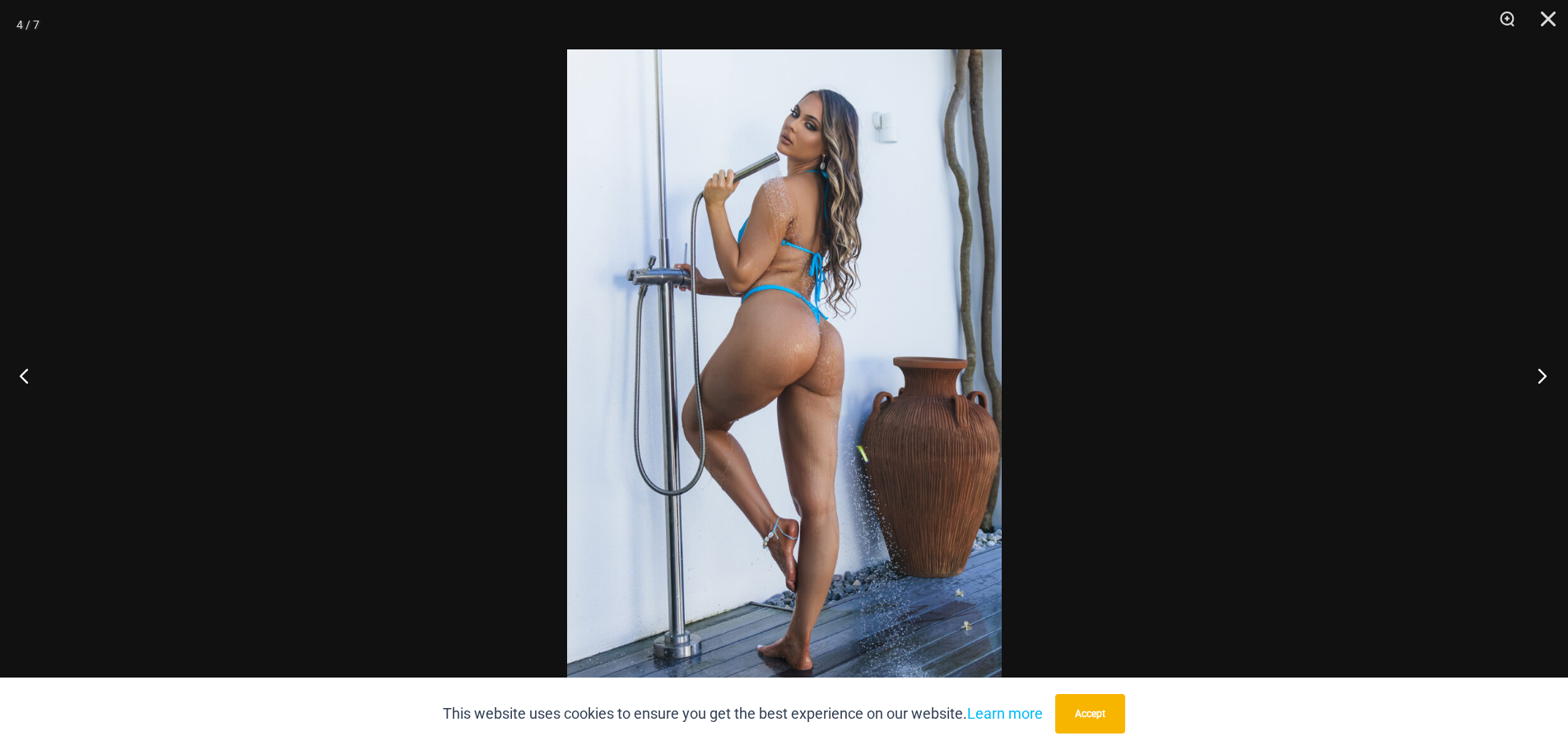
click at [1533, 373] on button "Next" at bounding box center [1537, 375] width 61 height 82
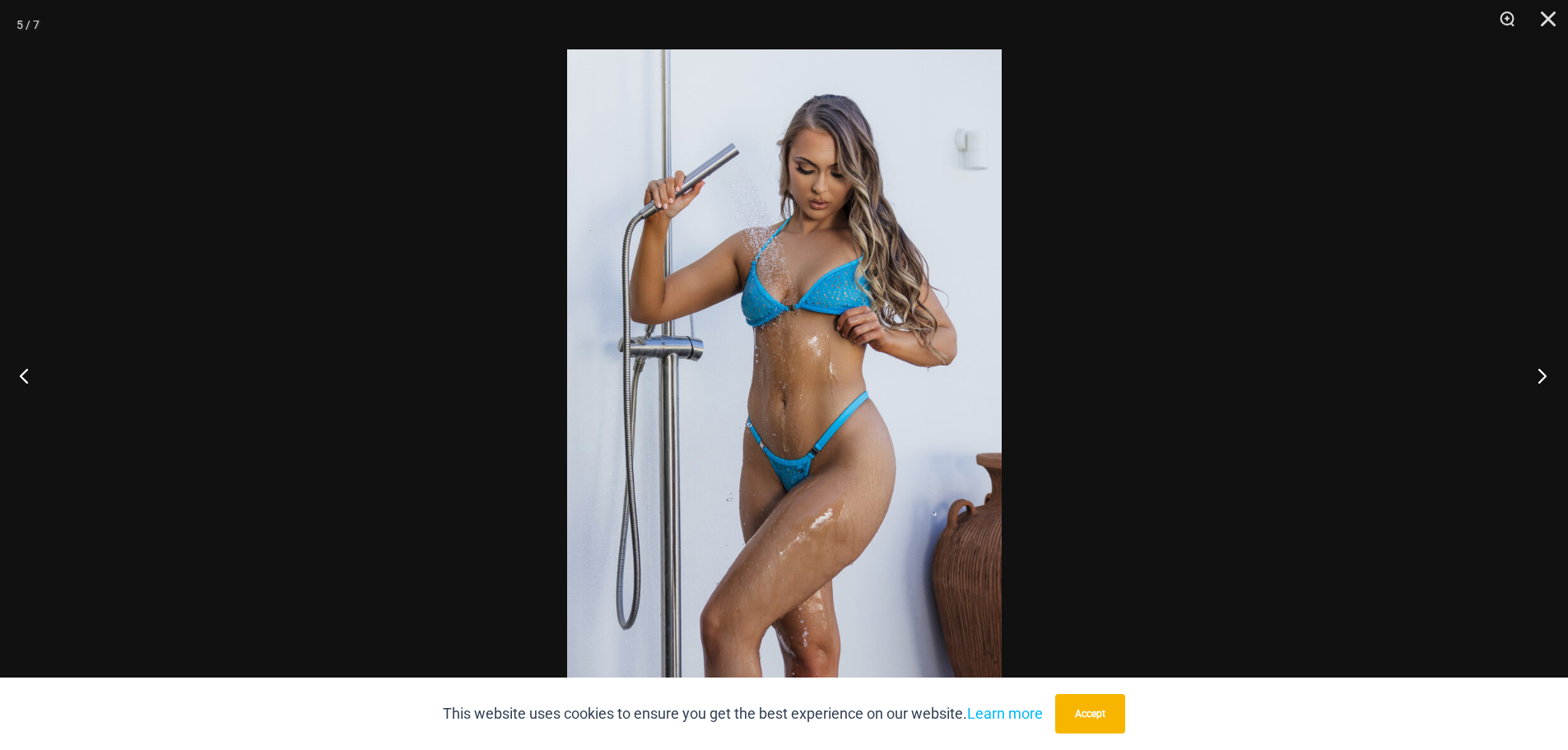
click at [1533, 373] on button "Next" at bounding box center [1537, 375] width 61 height 82
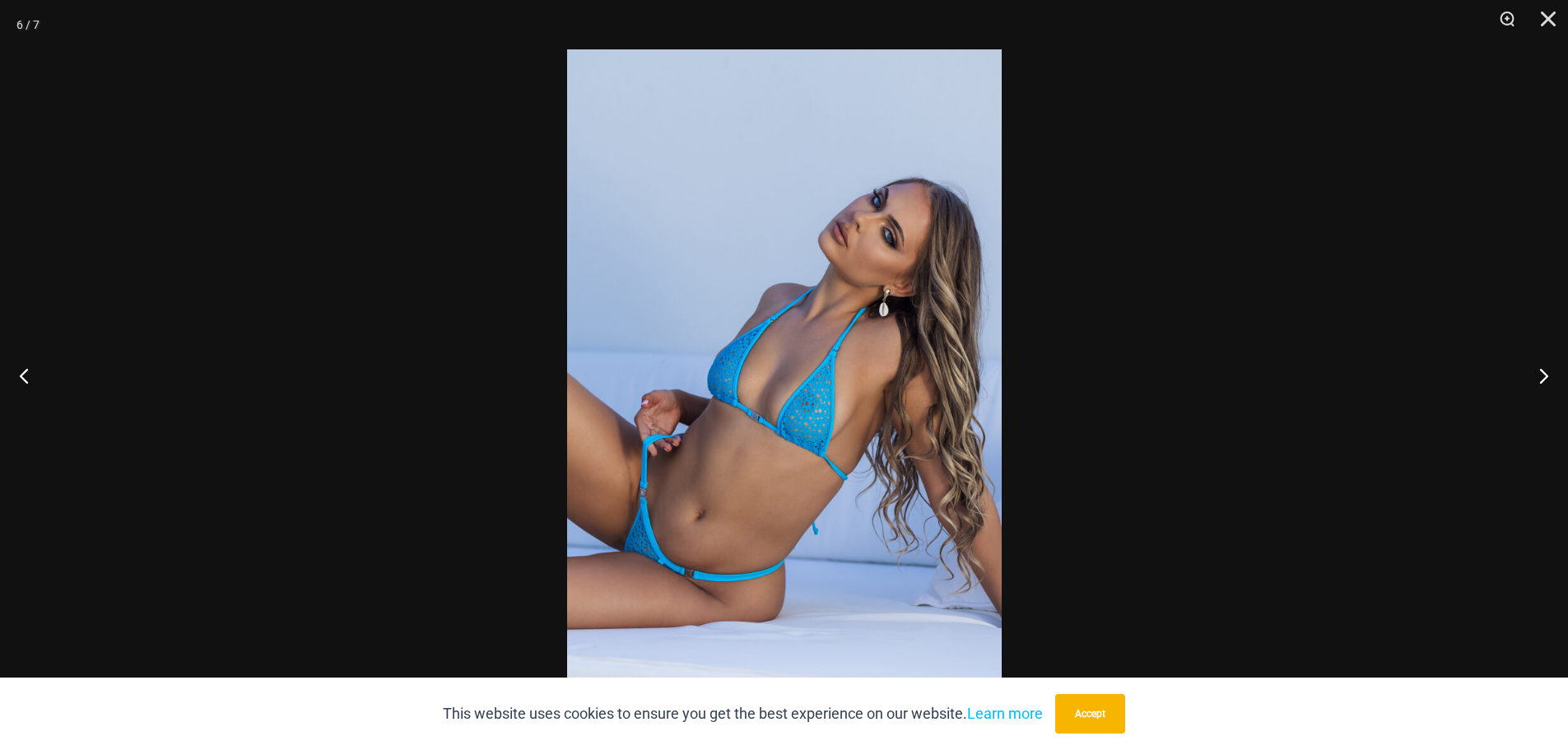
click at [757, 495] on img at bounding box center [784, 374] width 435 height 651
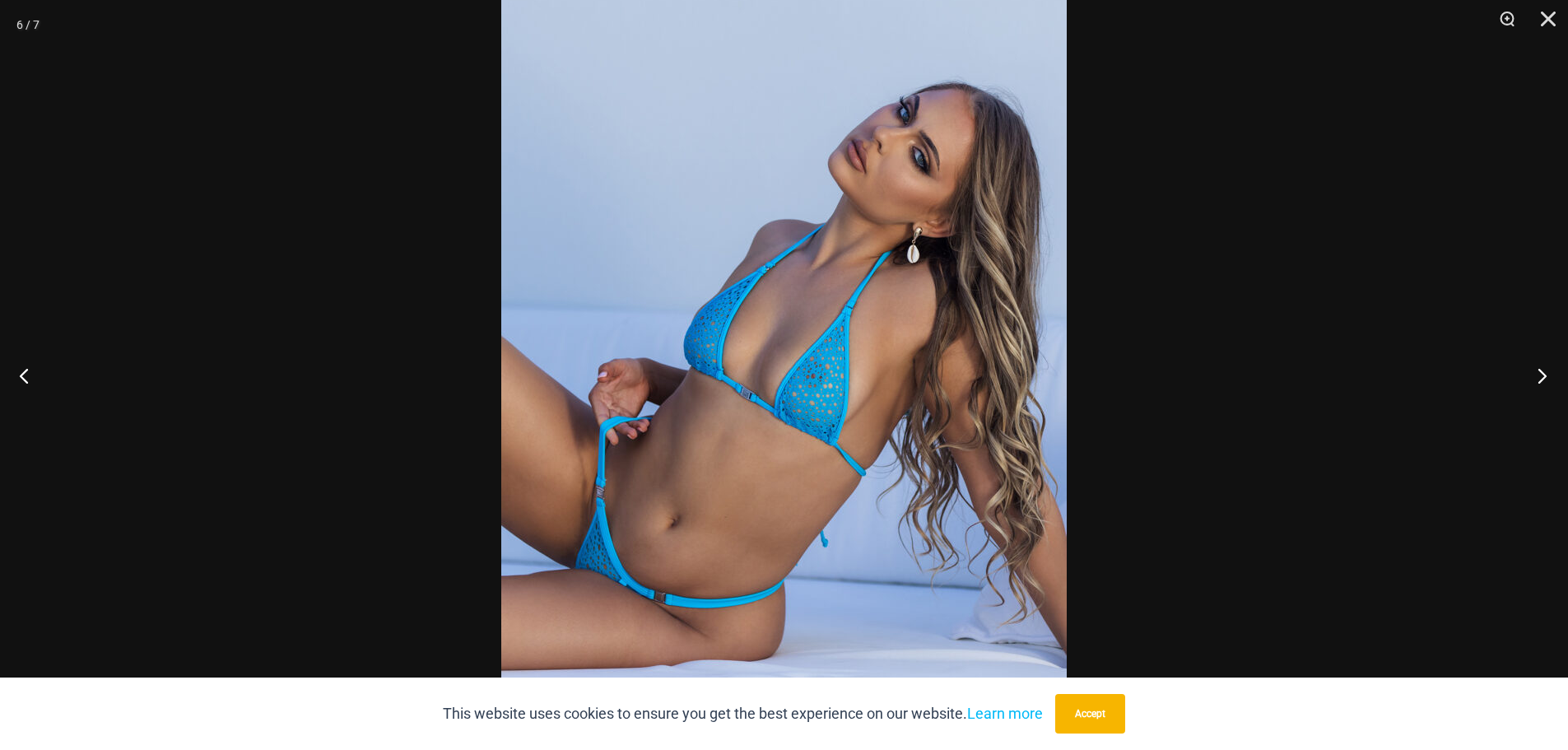
click at [1540, 373] on button "Next" at bounding box center [1537, 375] width 61 height 82
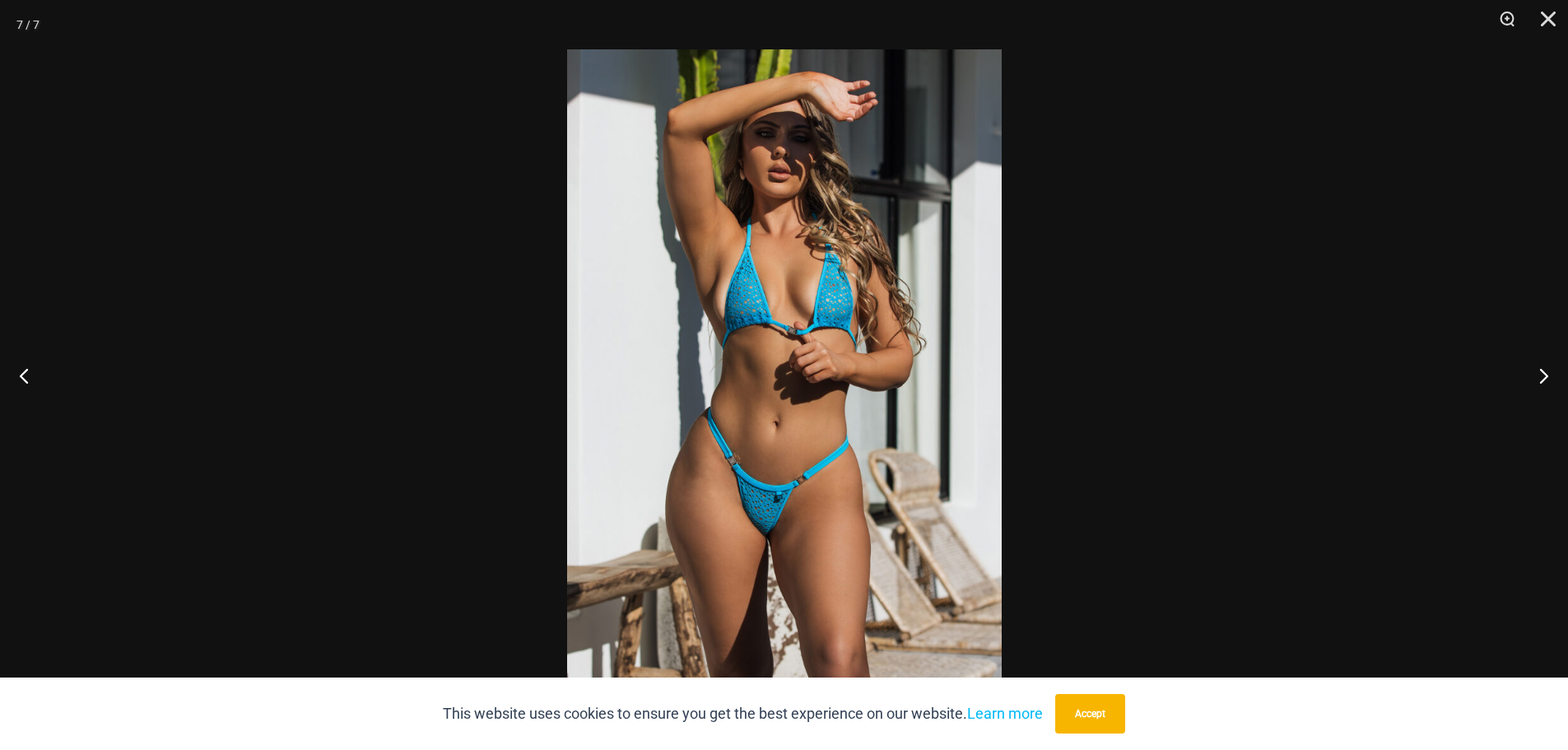
click at [943, 453] on img at bounding box center [784, 374] width 435 height 651
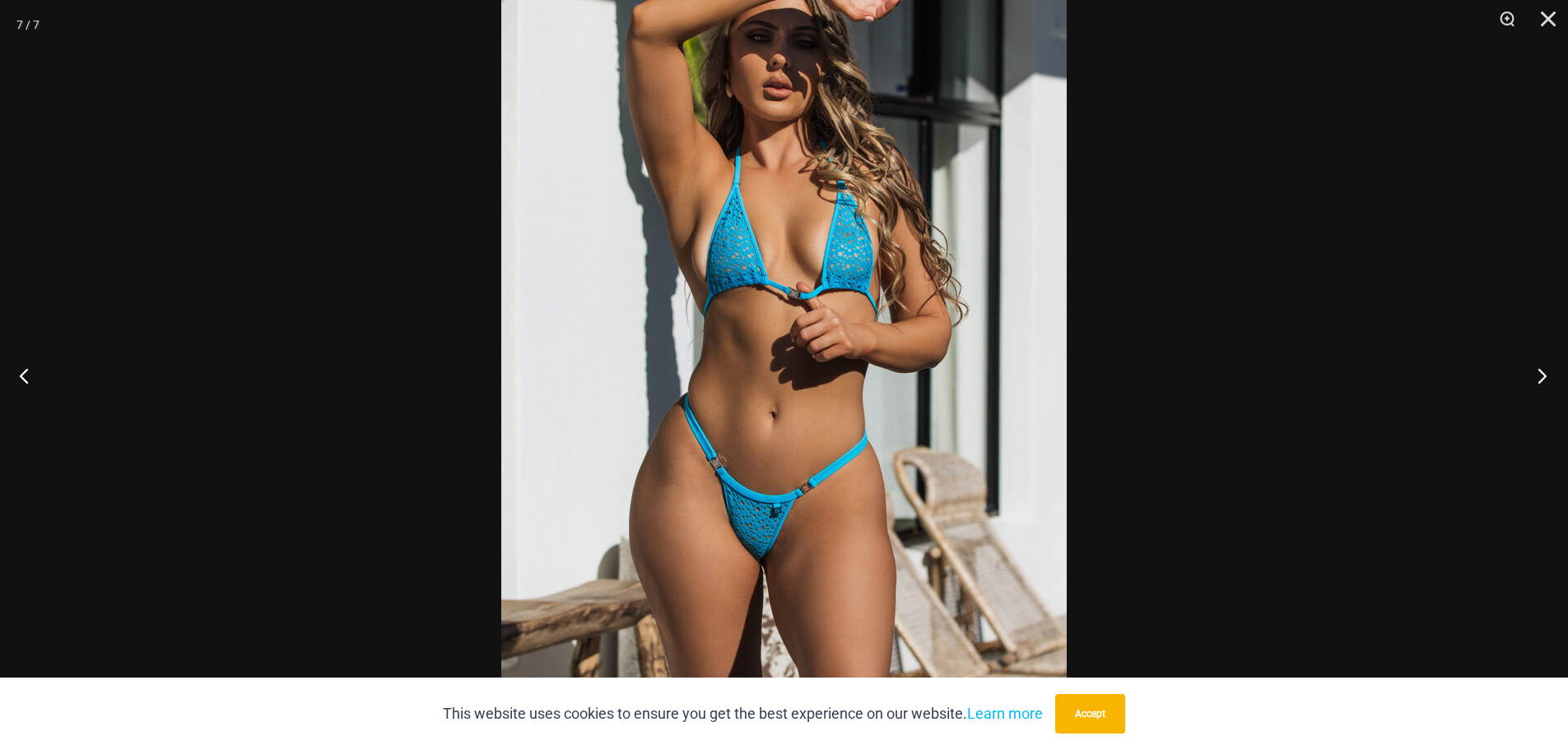
click at [1540, 373] on button "Next" at bounding box center [1537, 375] width 61 height 82
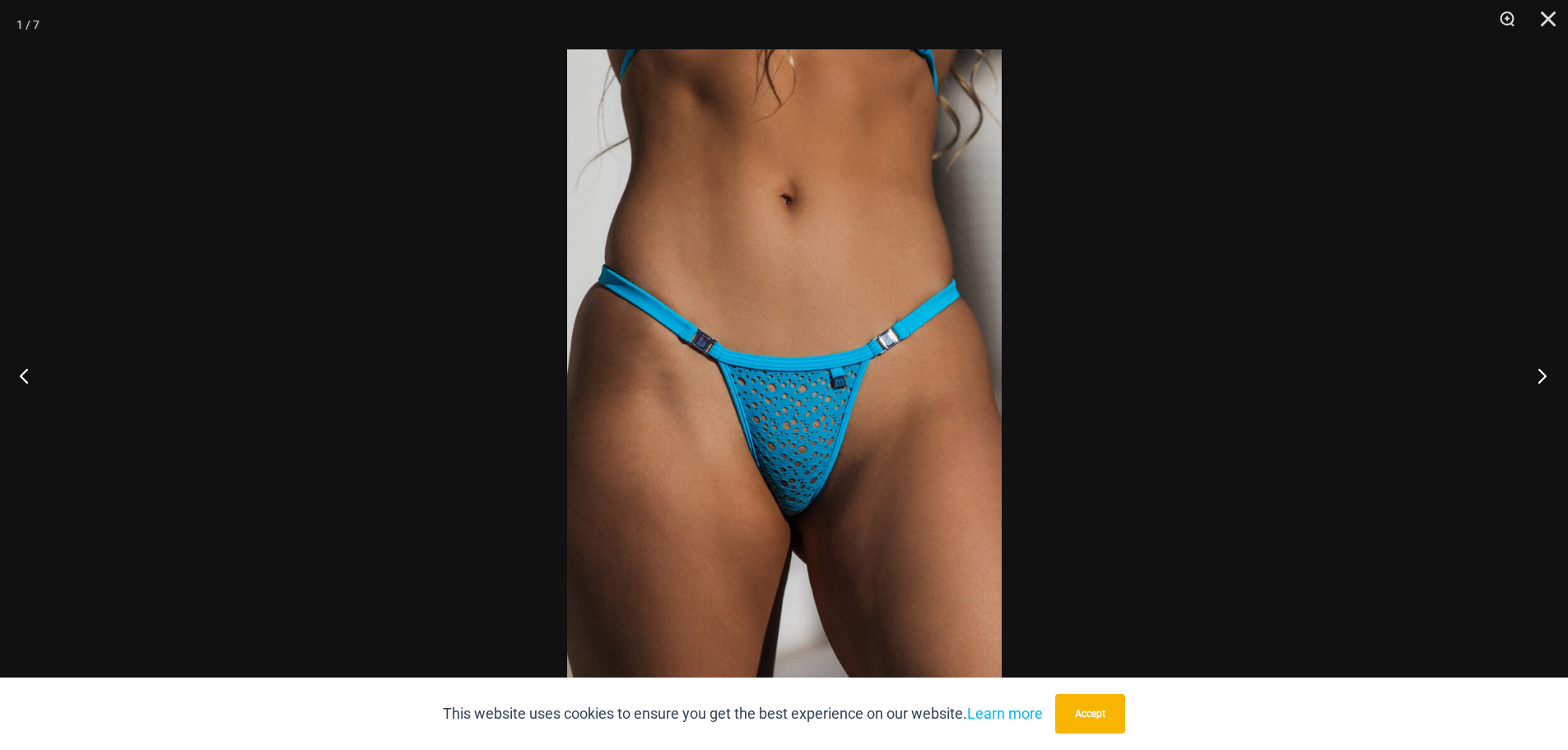
click at [1540, 373] on button "Next" at bounding box center [1537, 375] width 61 height 82
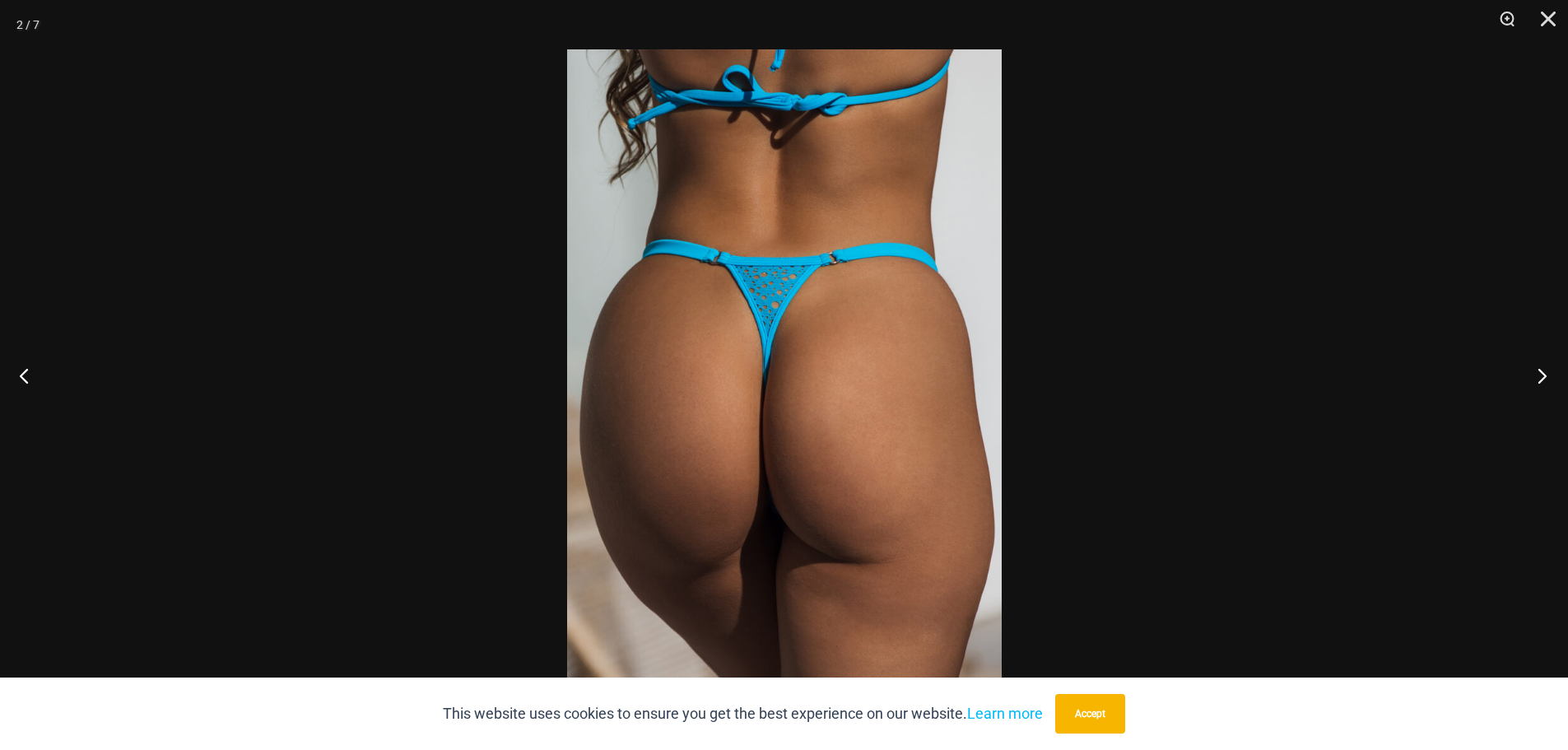
click at [1540, 373] on button "Next" at bounding box center [1537, 375] width 61 height 82
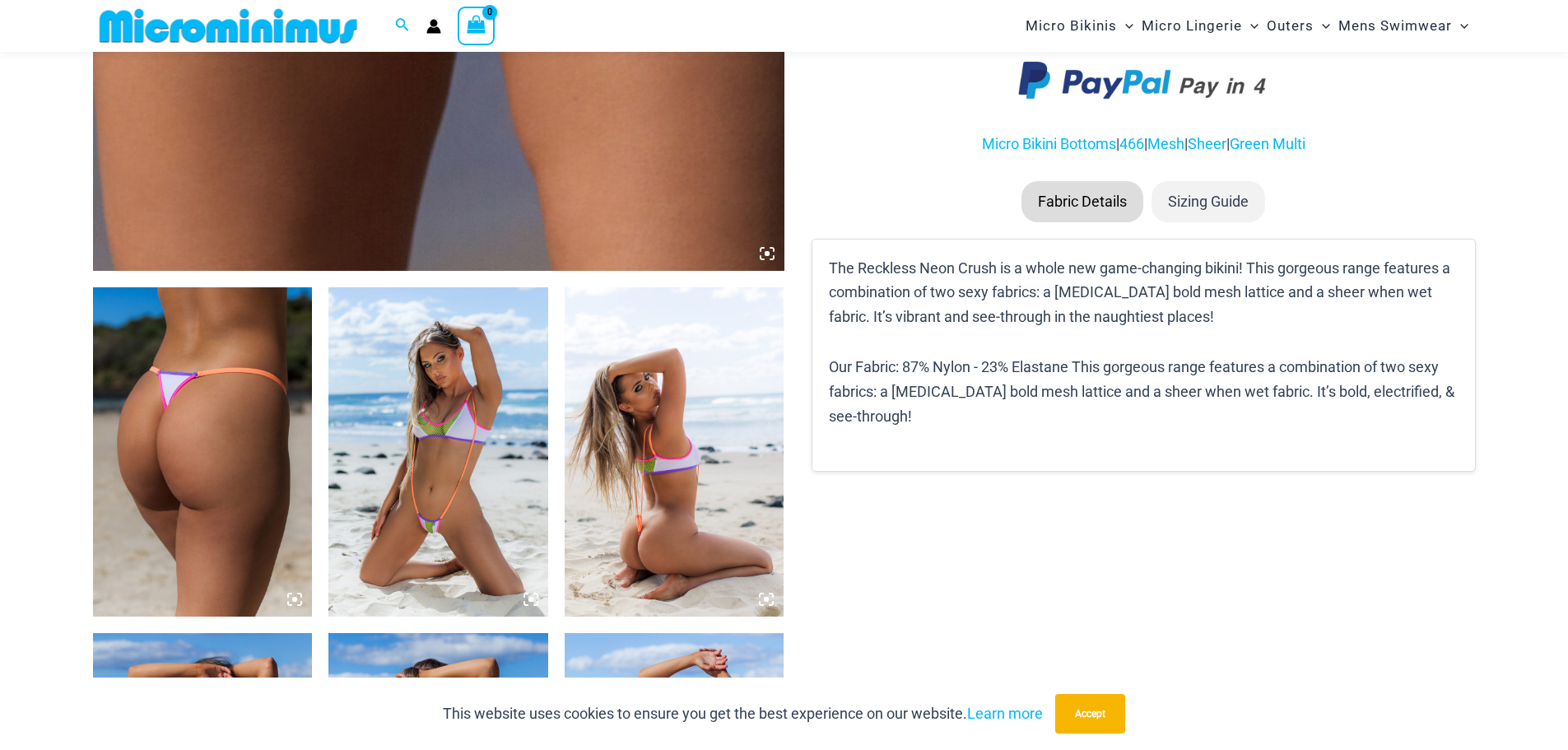
scroll to position [974, 0]
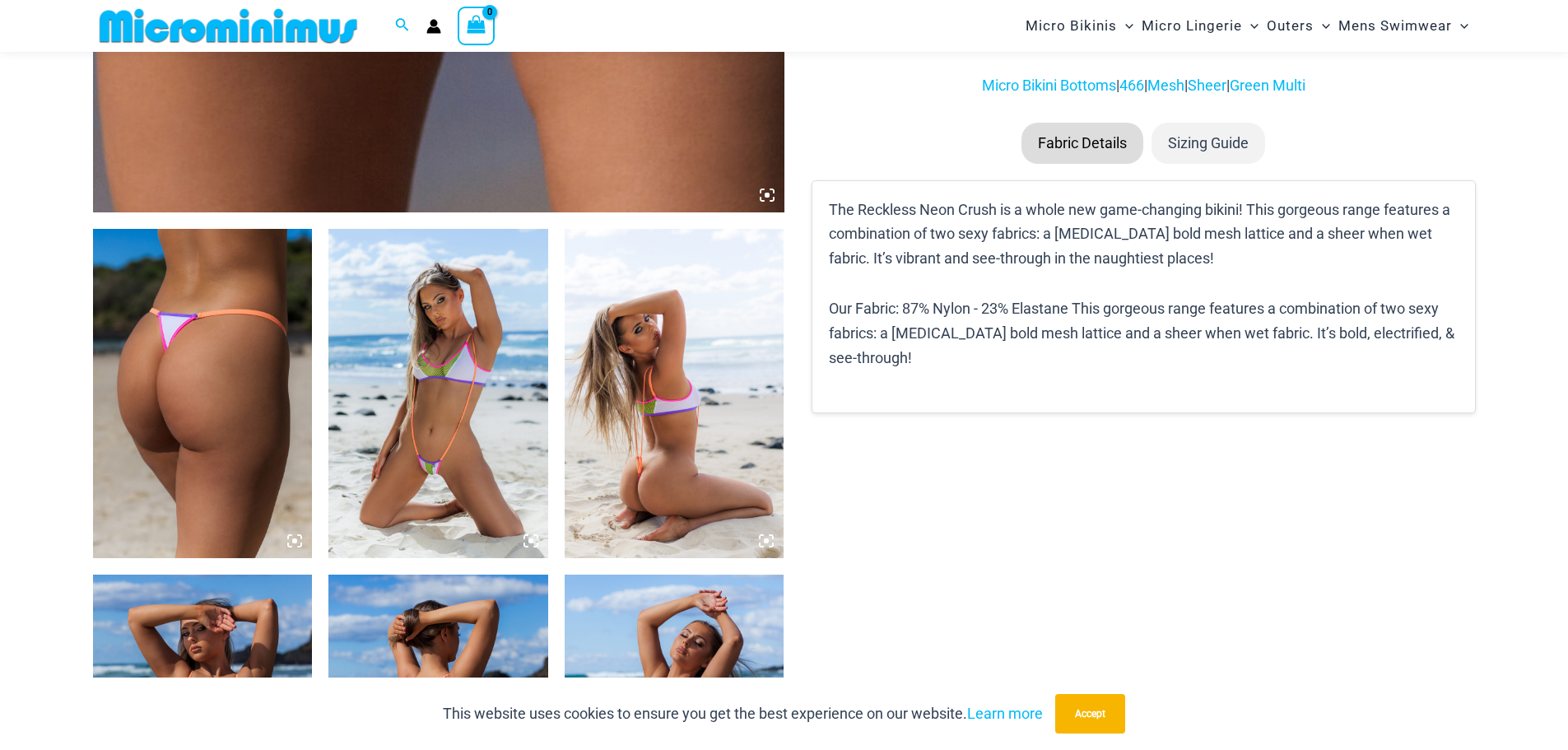
click at [440, 410] on img at bounding box center [438, 392] width 220 height 329
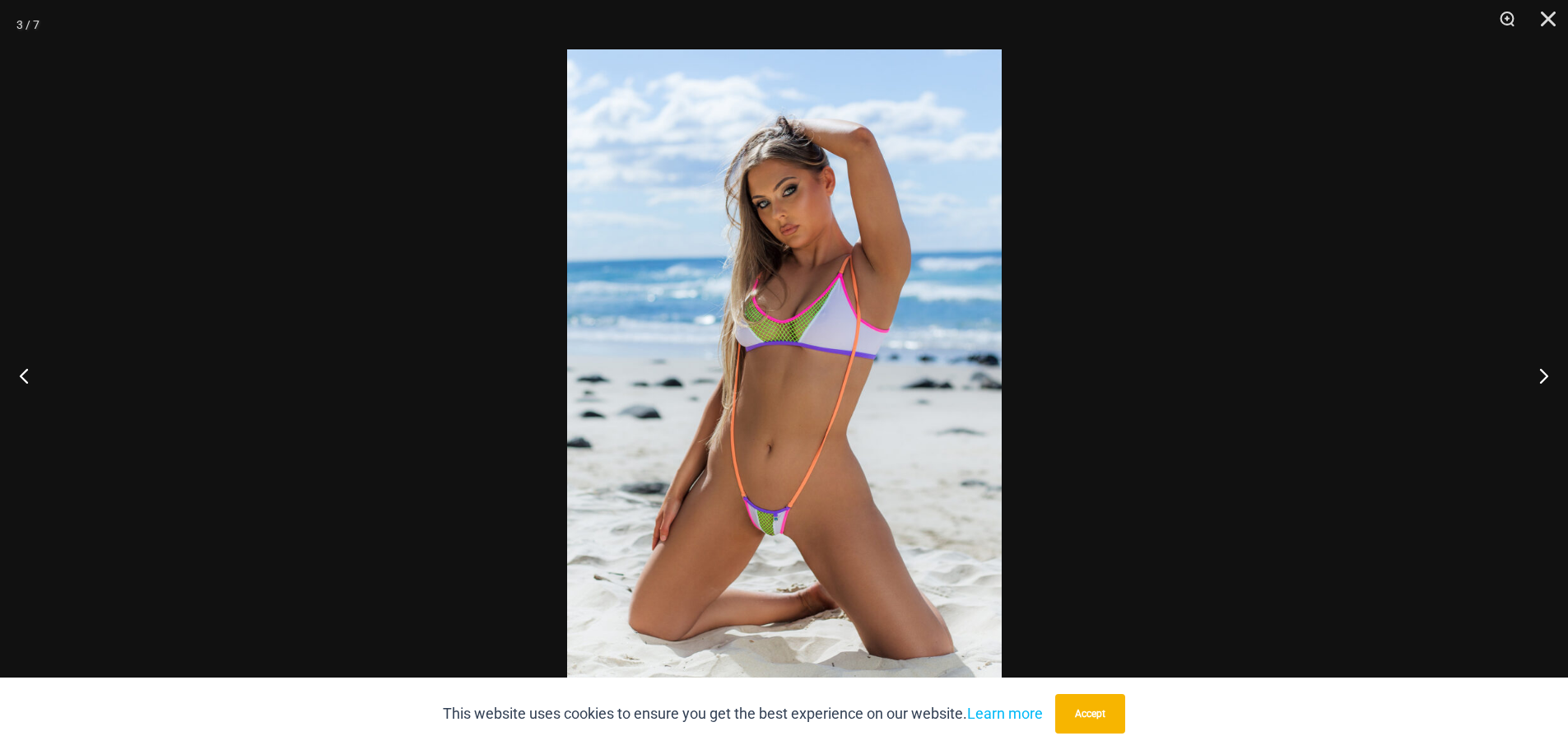
click at [783, 388] on img at bounding box center [784, 374] width 435 height 651
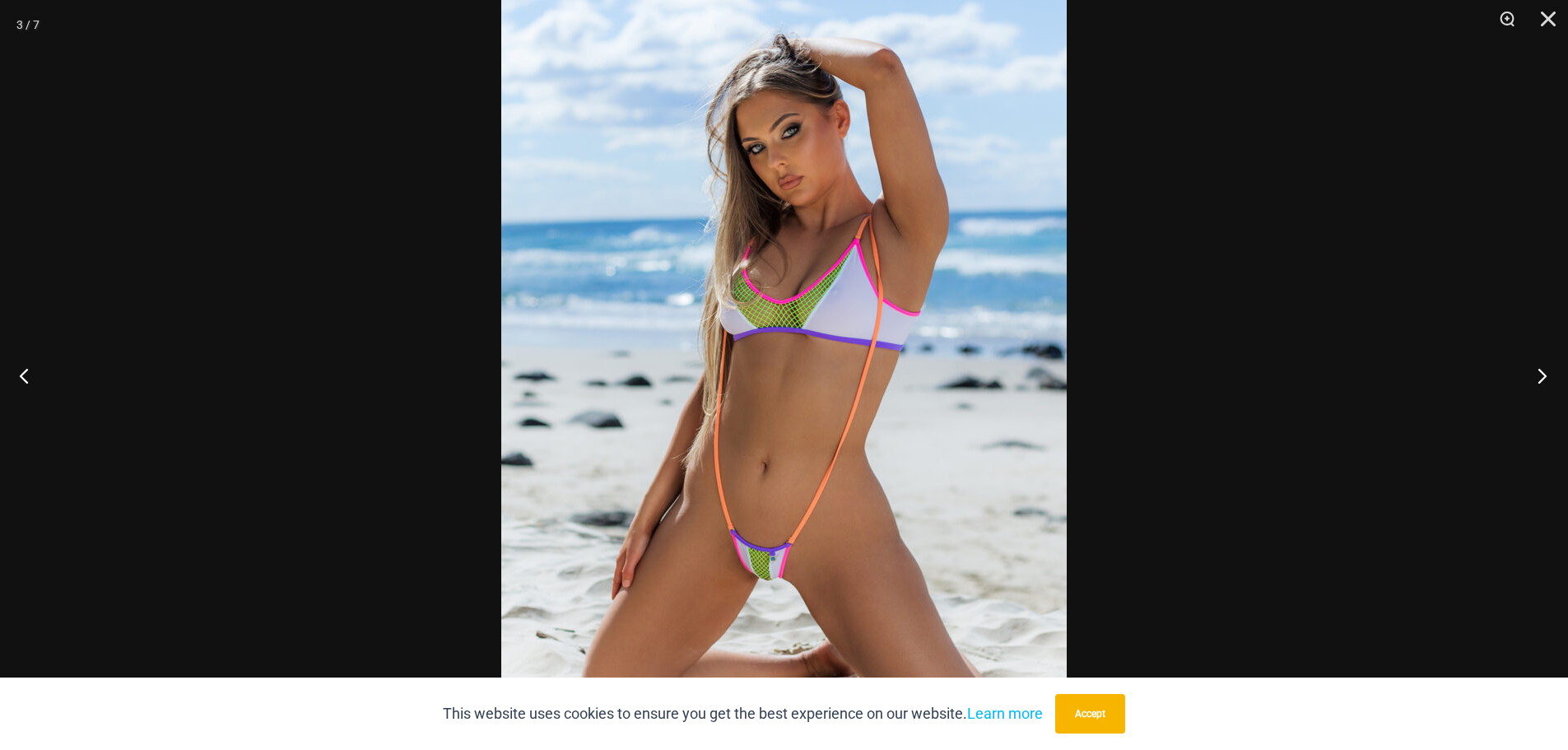
click at [1538, 375] on button "Next" at bounding box center [1537, 375] width 61 height 82
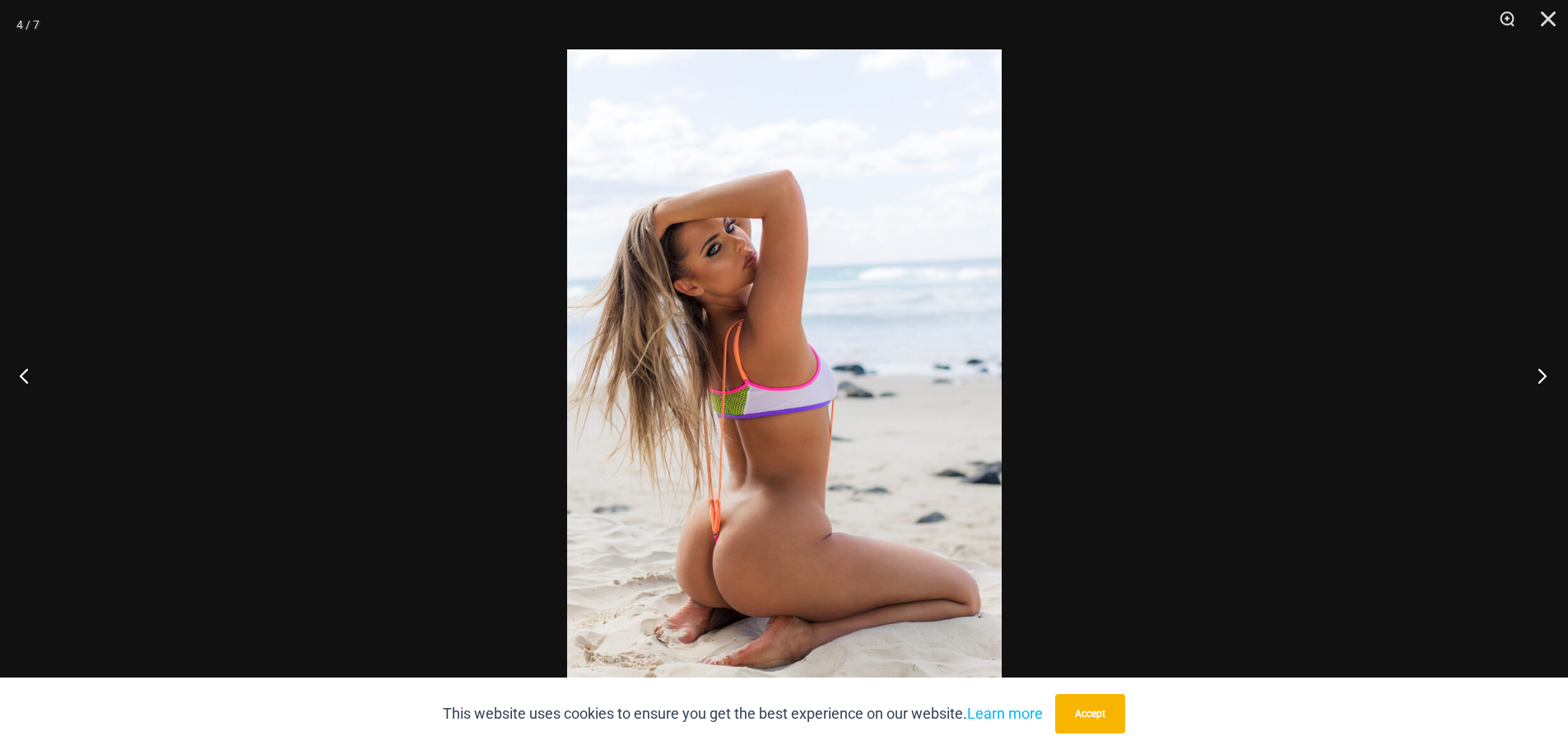
click at [1538, 375] on button "Next" at bounding box center [1537, 375] width 61 height 82
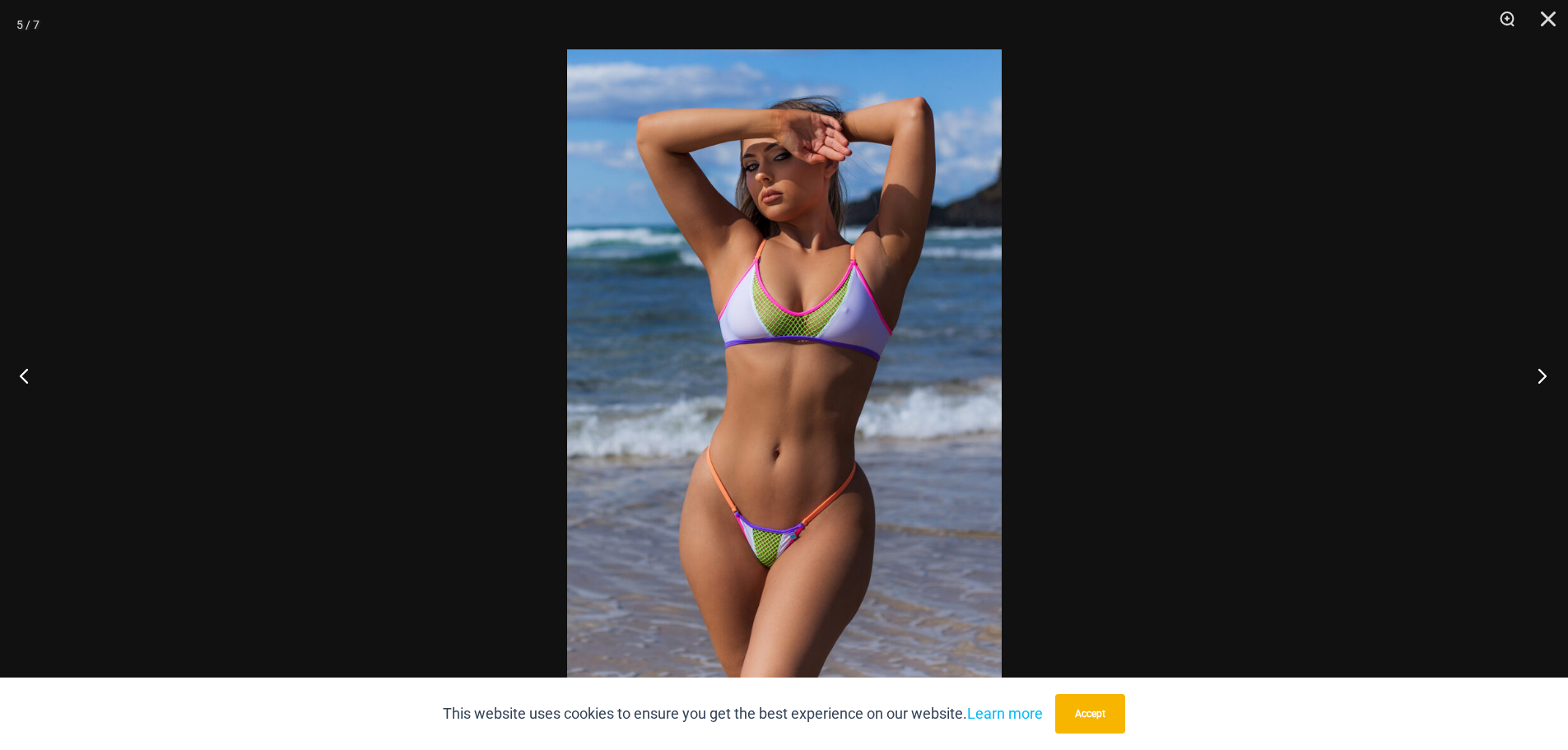
click at [1538, 375] on button "Next" at bounding box center [1537, 375] width 61 height 82
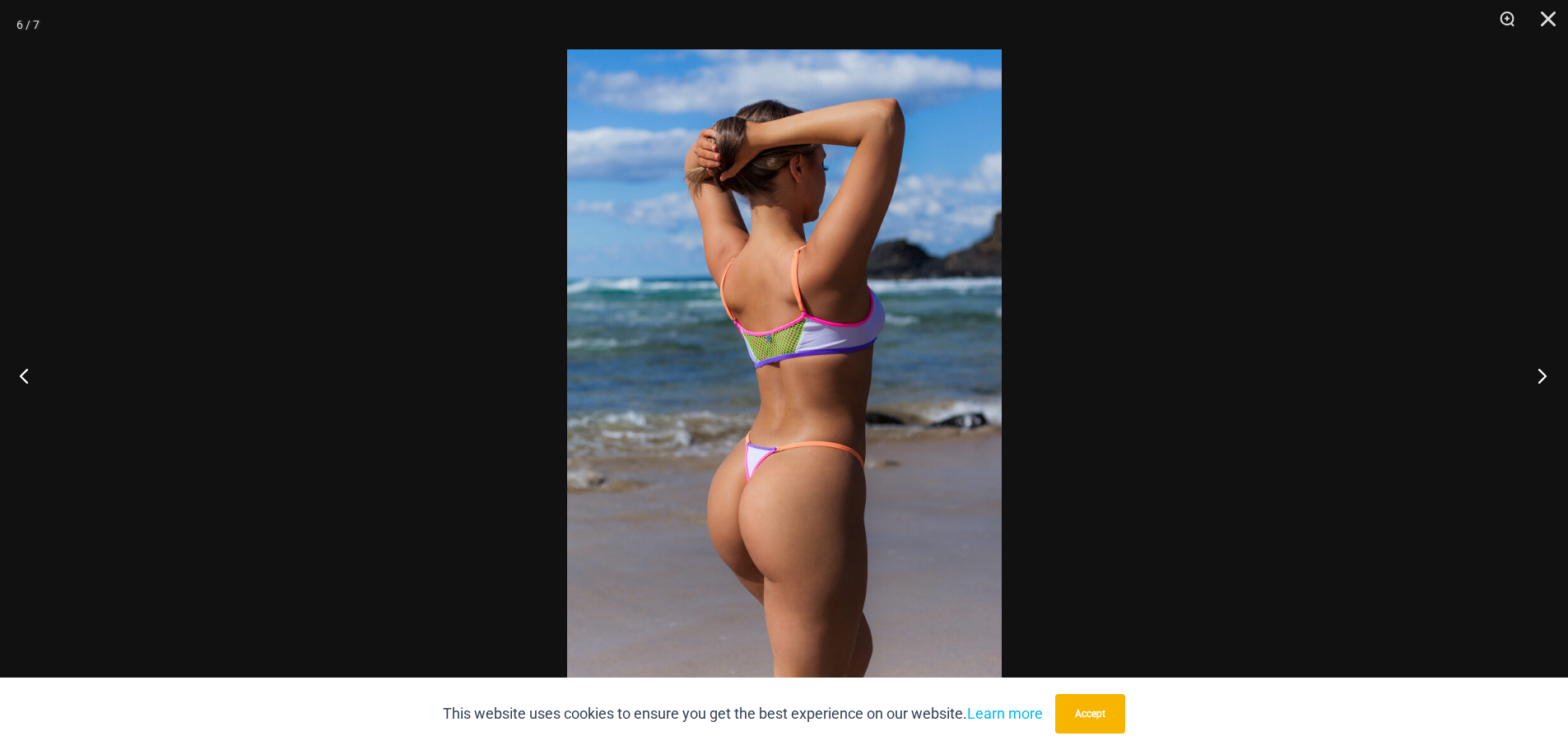
click at [1538, 375] on button "Next" at bounding box center [1537, 375] width 61 height 82
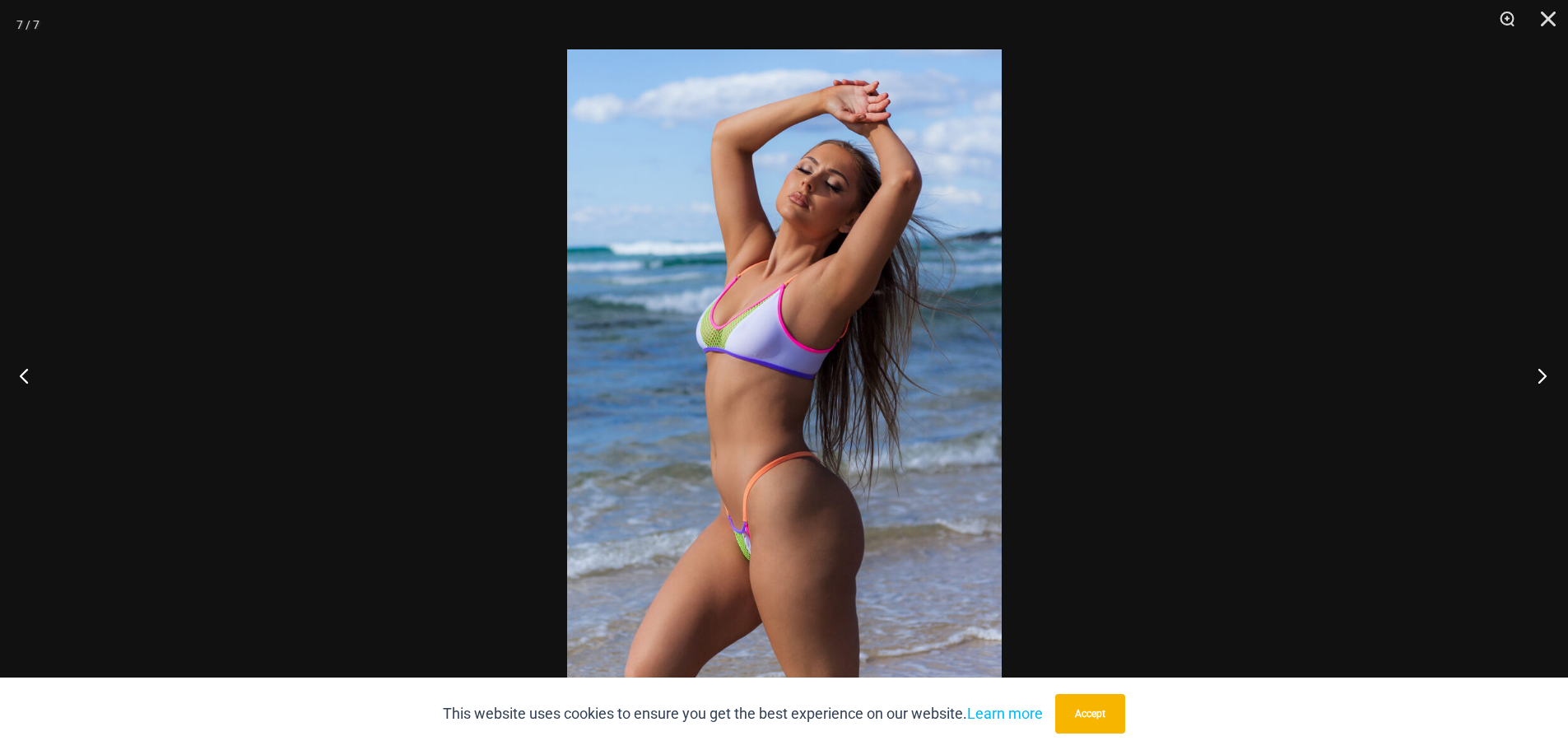
click at [1538, 375] on button "Next" at bounding box center [1537, 375] width 61 height 82
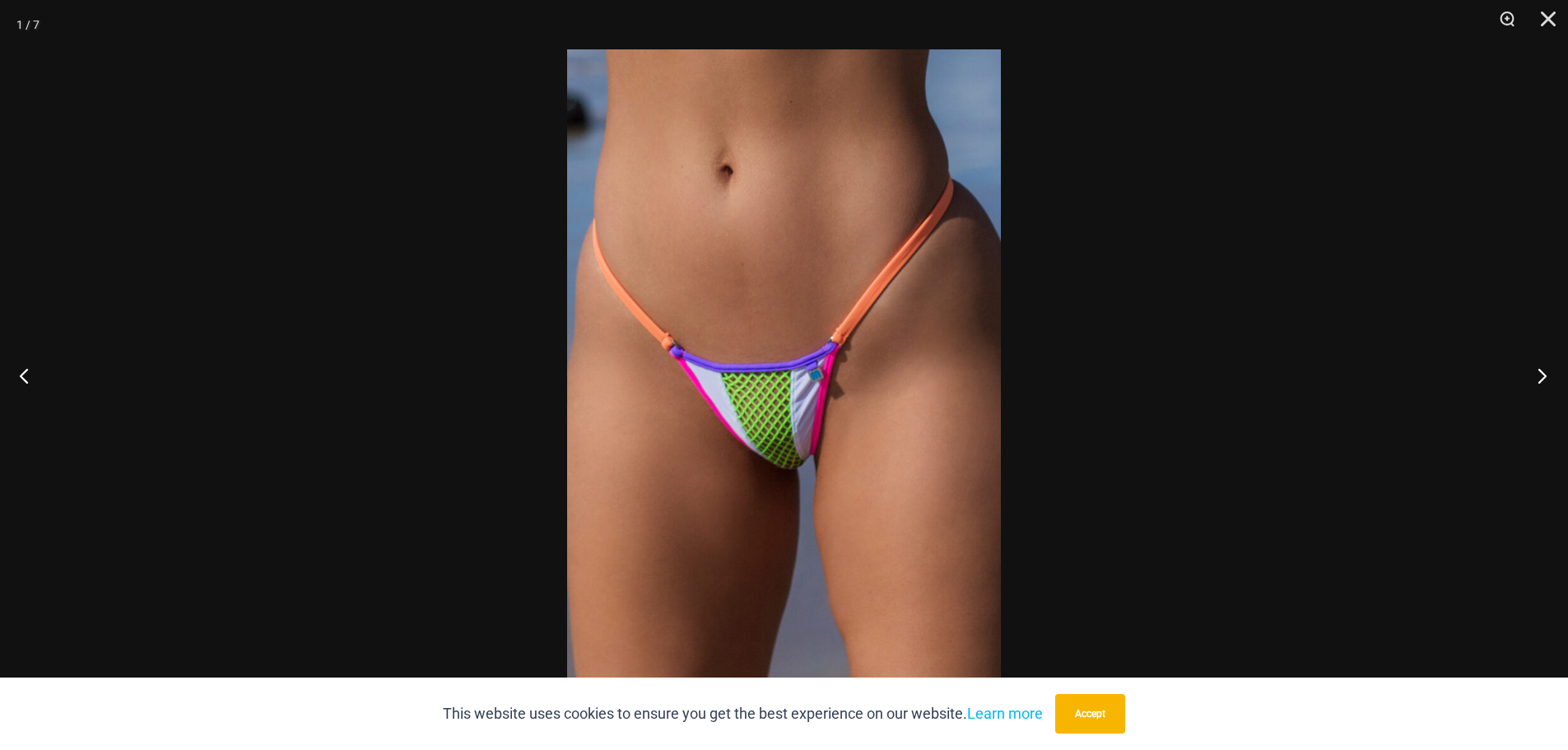
click at [1538, 375] on button "Next" at bounding box center [1537, 375] width 61 height 82
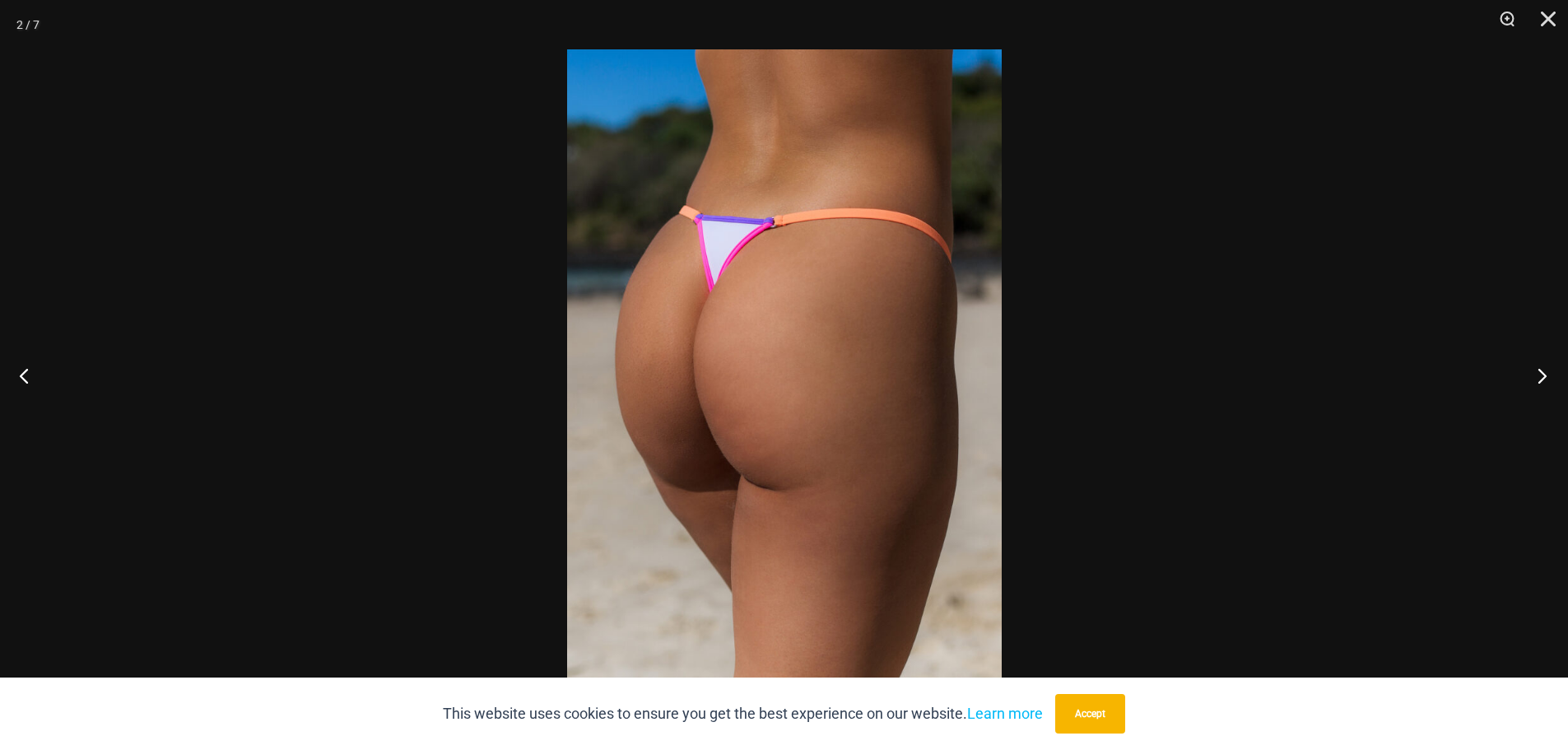
click at [1538, 375] on button "Next" at bounding box center [1537, 375] width 61 height 82
